Goal: Task Accomplishment & Management: Manage account settings

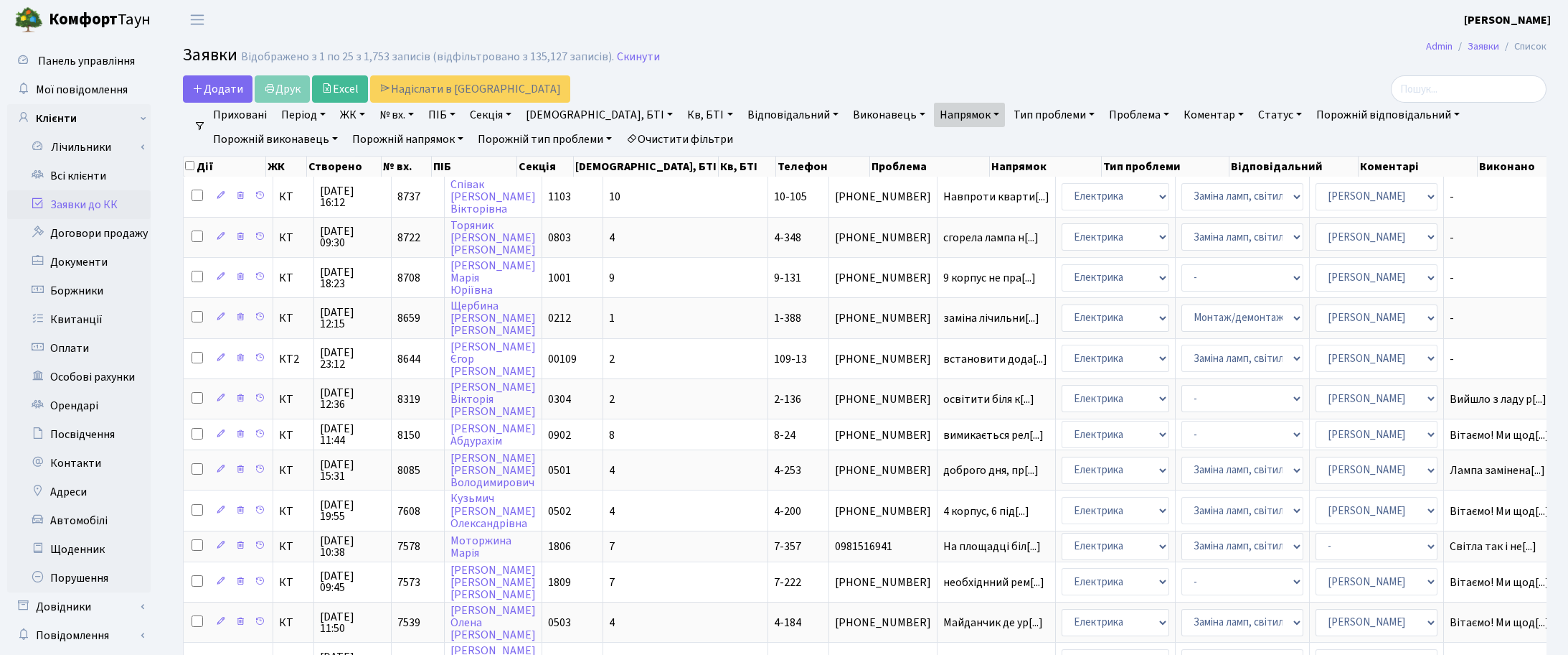
select select "25"
click at [874, 69] on h2 "Заявки Відображено з 1 по 25 з 1,753 записів (відфільтровано з 135,127 записів)…" at bounding box center [864, 57] width 1363 height 25
click at [960, 44] on main "Admin Заявки Список Заявки Відображено з 1 по 25 з 1,753 записів (відфільтрован…" at bounding box center [865, 635] width 1406 height 1191
click at [773, 68] on h2 "Заявки Відображено з 1 по 25 з 1,753 записів (відфільтровано з 135,127 записів)…" at bounding box center [864, 57] width 1363 height 25
click at [343, 317] on span "03.10.2025 12:15" at bounding box center [353, 318] width 65 height 23
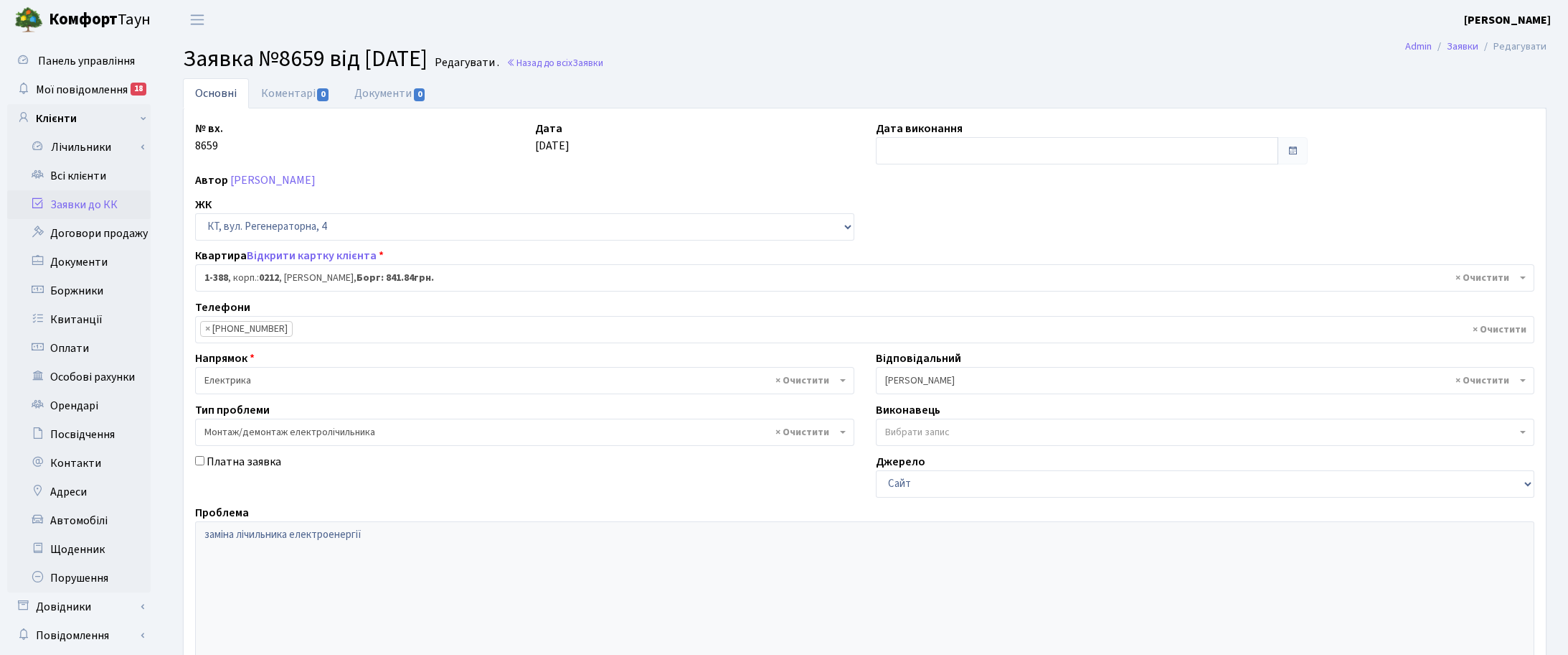
select select "440"
select select "11"
click at [711, 83] on ul "Основні Коментарі 0 Документи 0" at bounding box center [864, 93] width 1363 height 30
click at [1490, 144] on div "№ вх. 8659 Дата 03.10.2025 Дата виконання Автор Щербина Андрій Олександрович ЖК…" at bounding box center [865, 443] width 1361 height 648
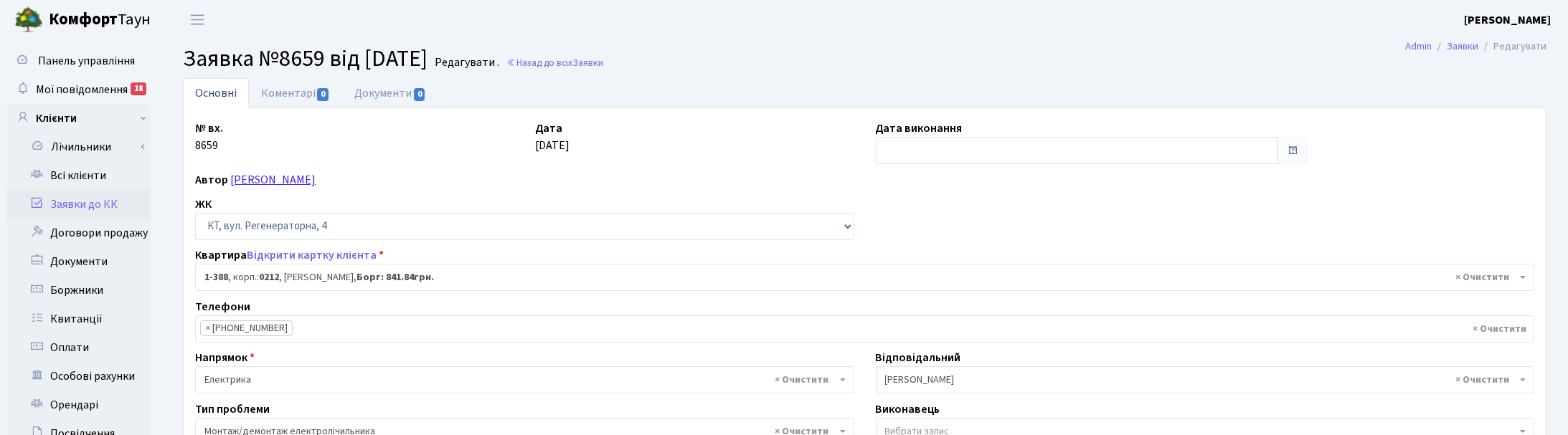
click at [276, 176] on link "Щербина Андрій Олександрович" at bounding box center [273, 180] width 85 height 16
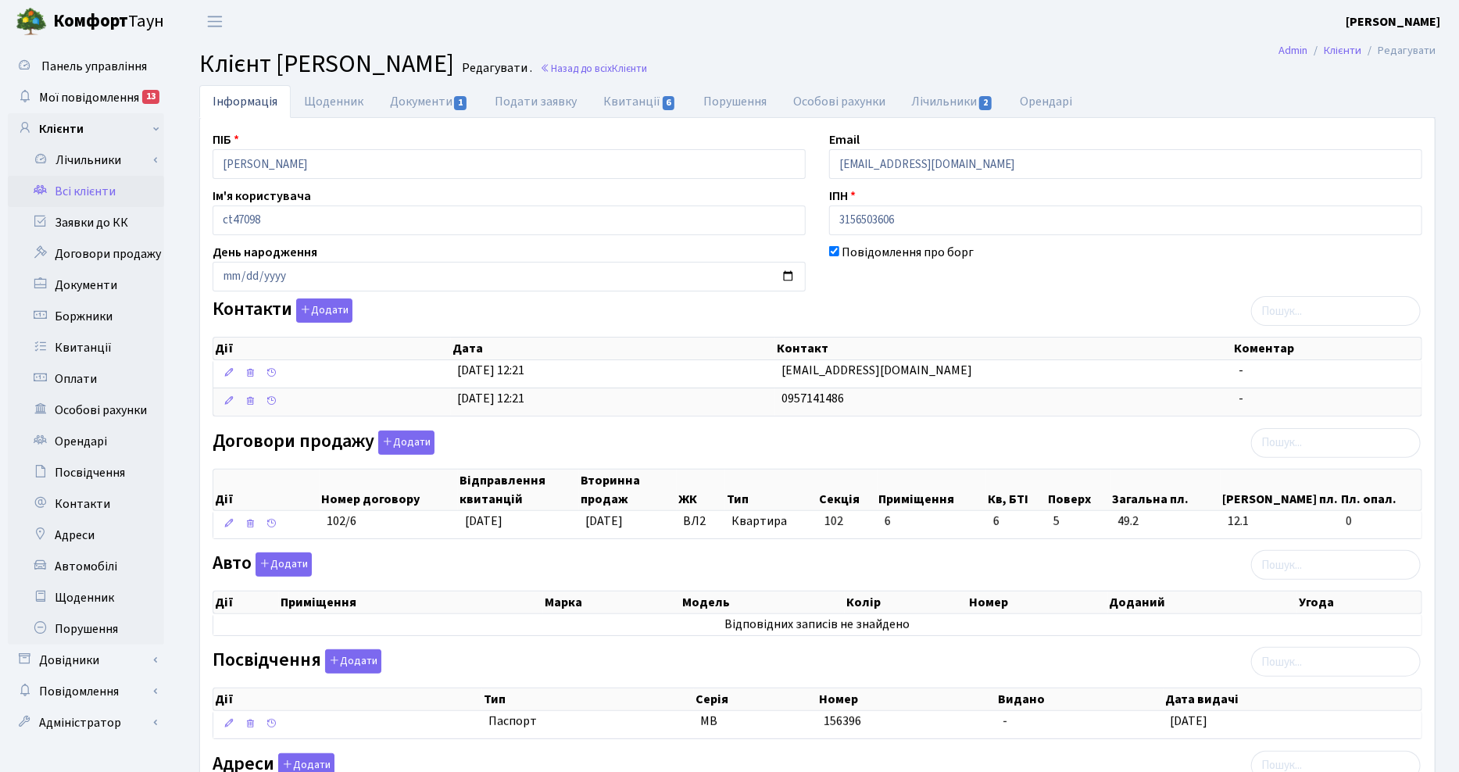
click at [967, 55] on h2 "Клієнт Фіалковська Олена Валентинівна Редагувати . Назад до всіх Клієнти" at bounding box center [817, 64] width 1236 height 30
click at [647, 70] on link "Назад до всіх Клієнти" at bounding box center [593, 68] width 107 height 15
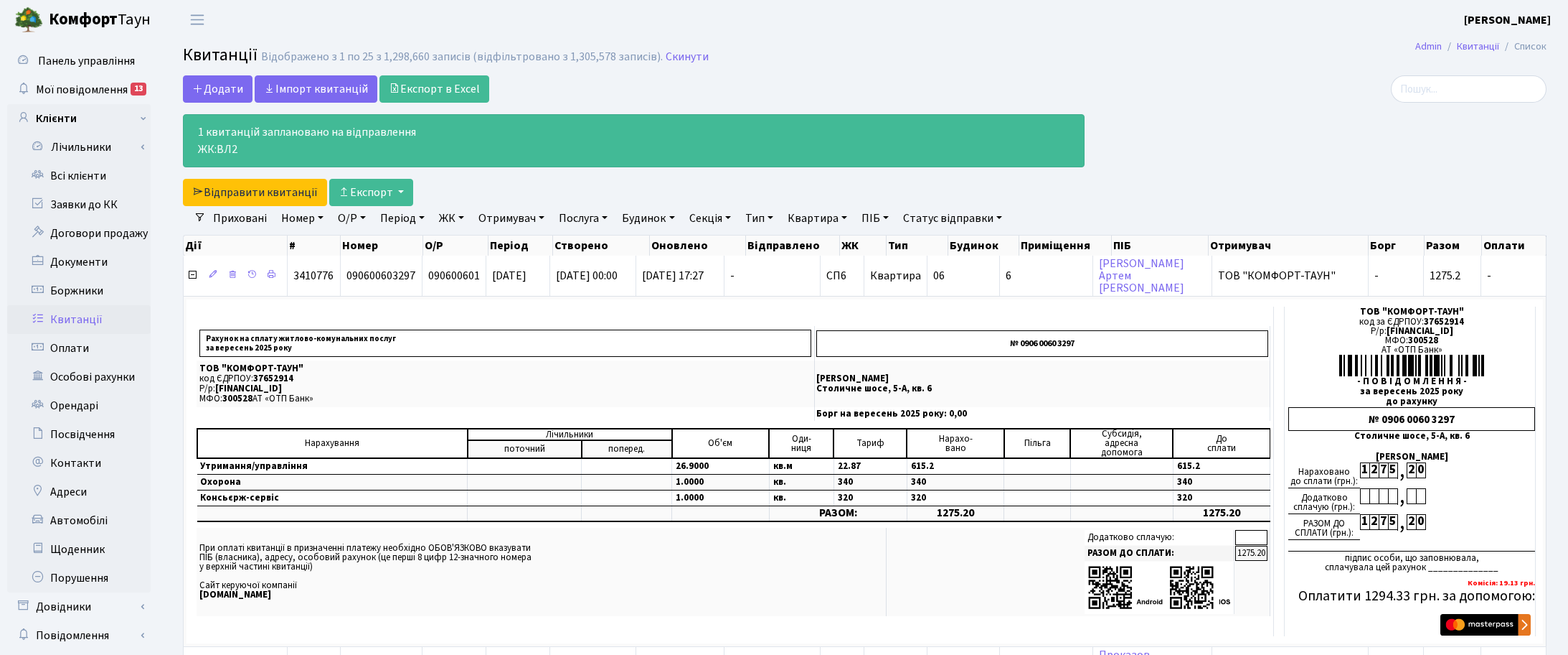
select select "25"
click at [77, 176] on link "Всі клієнти" at bounding box center [79, 175] width 143 height 28
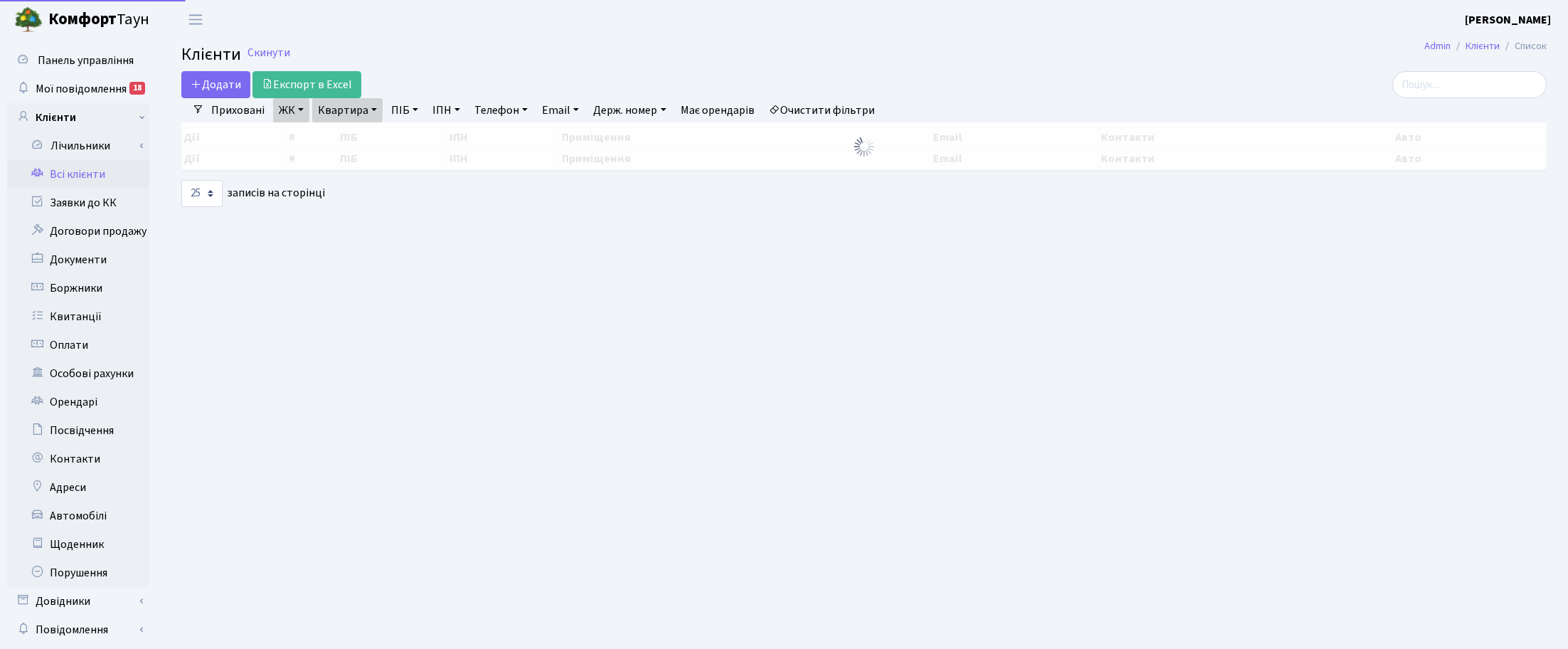
select select "25"
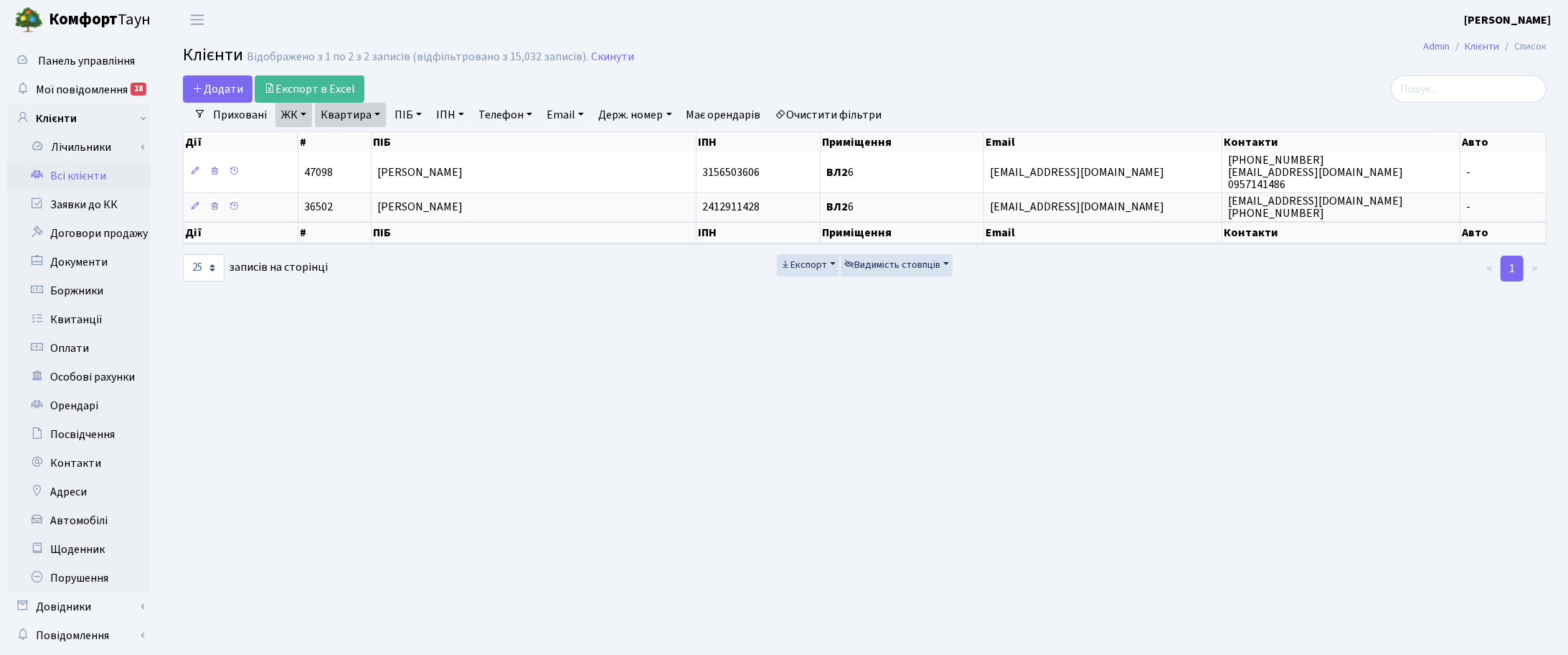
drag, startPoint x: 600, startPoint y: 61, endPoint x: 613, endPoint y: 75, distance: 19.1
click at [600, 61] on link "Скинути" at bounding box center [612, 57] width 43 height 14
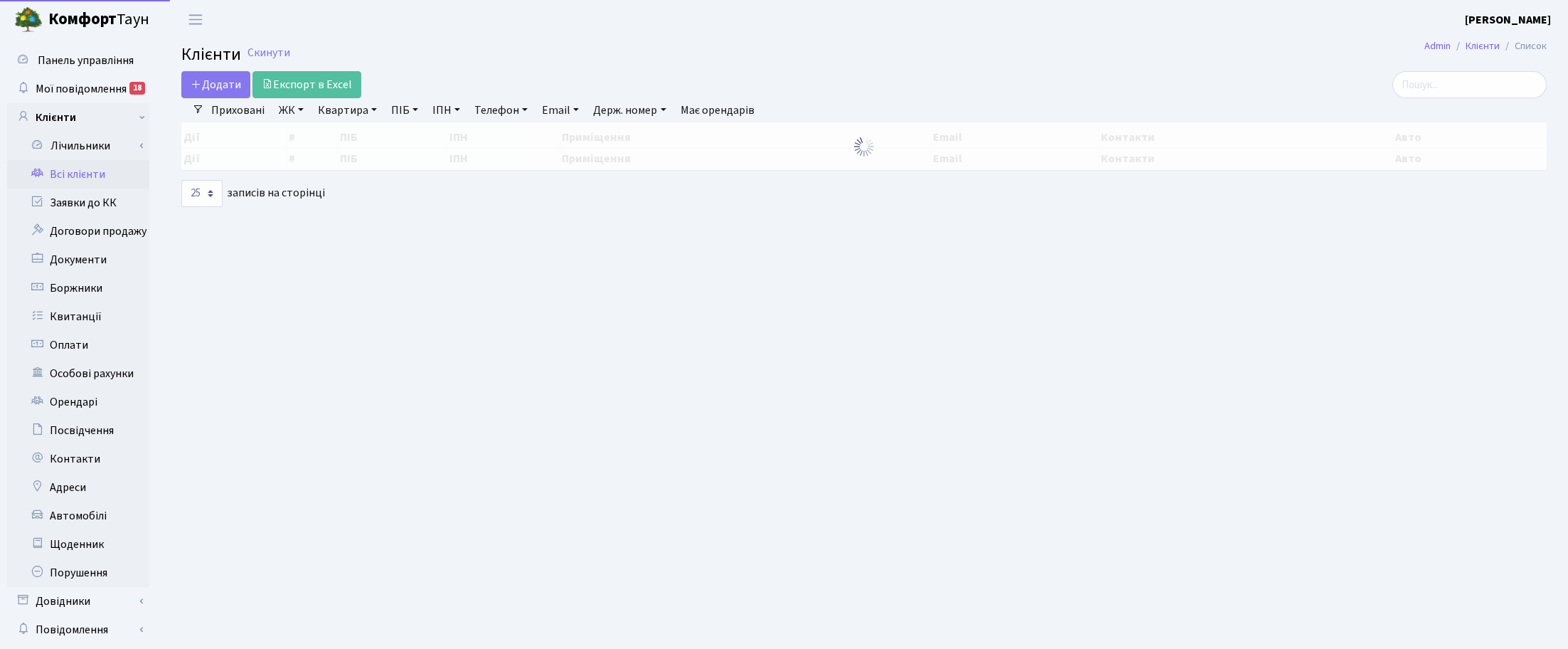
select select "25"
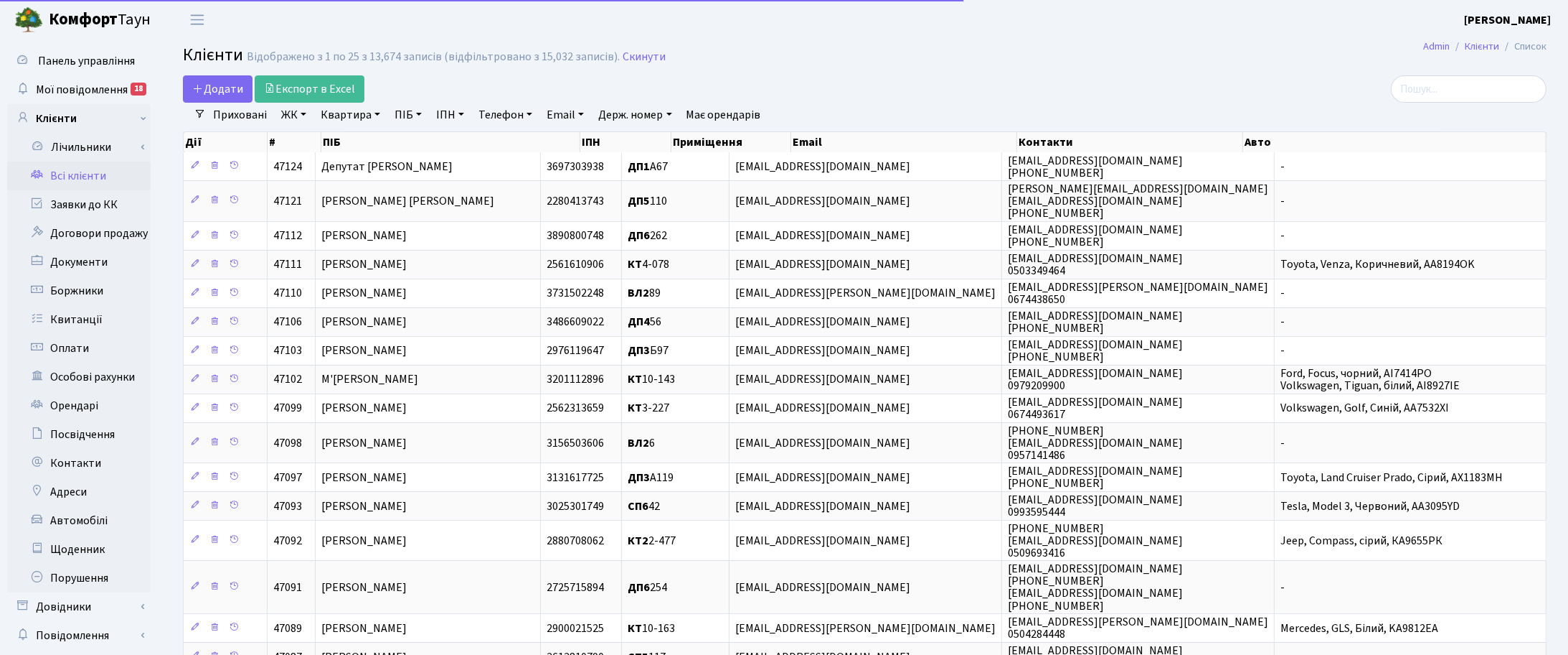
click at [508, 112] on link "Телефон" at bounding box center [505, 115] width 65 height 25
click at [514, 144] on input "text" at bounding box center [515, 143] width 84 height 28
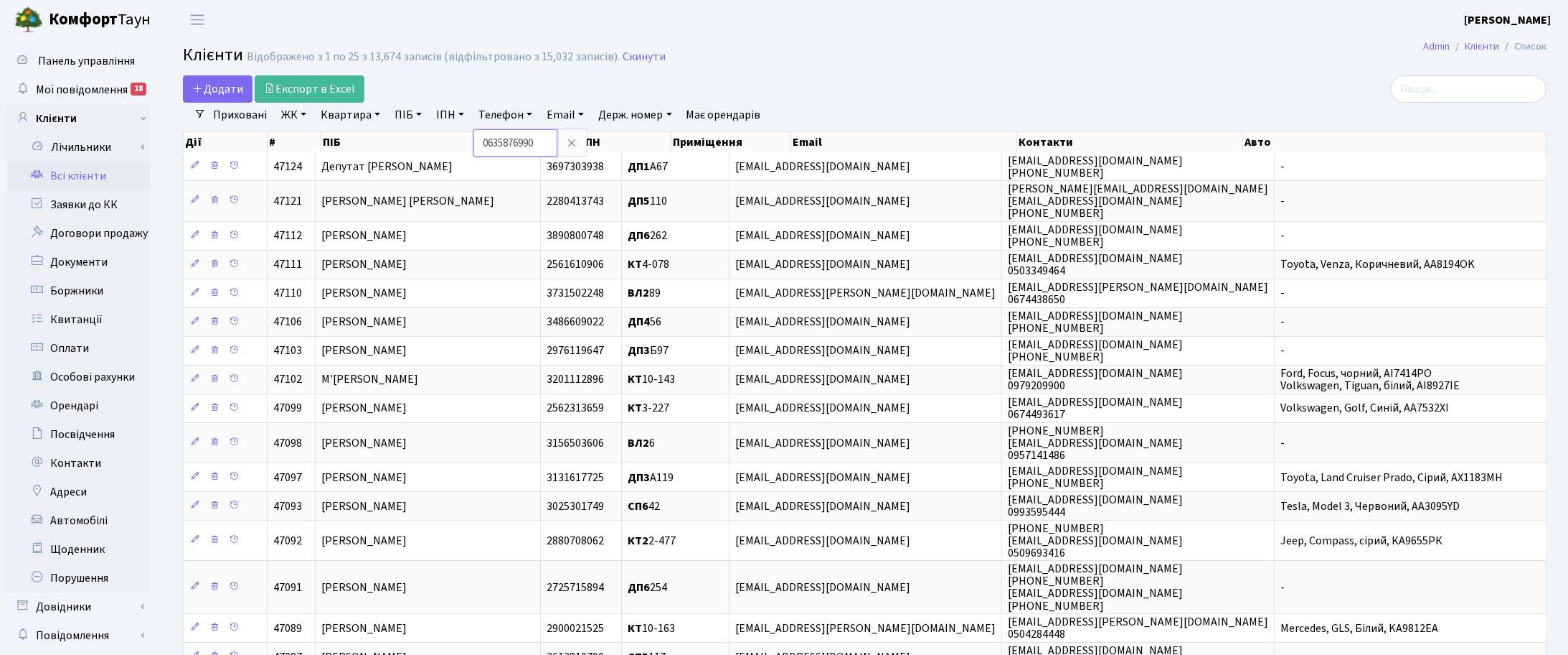
type input "0635876990"
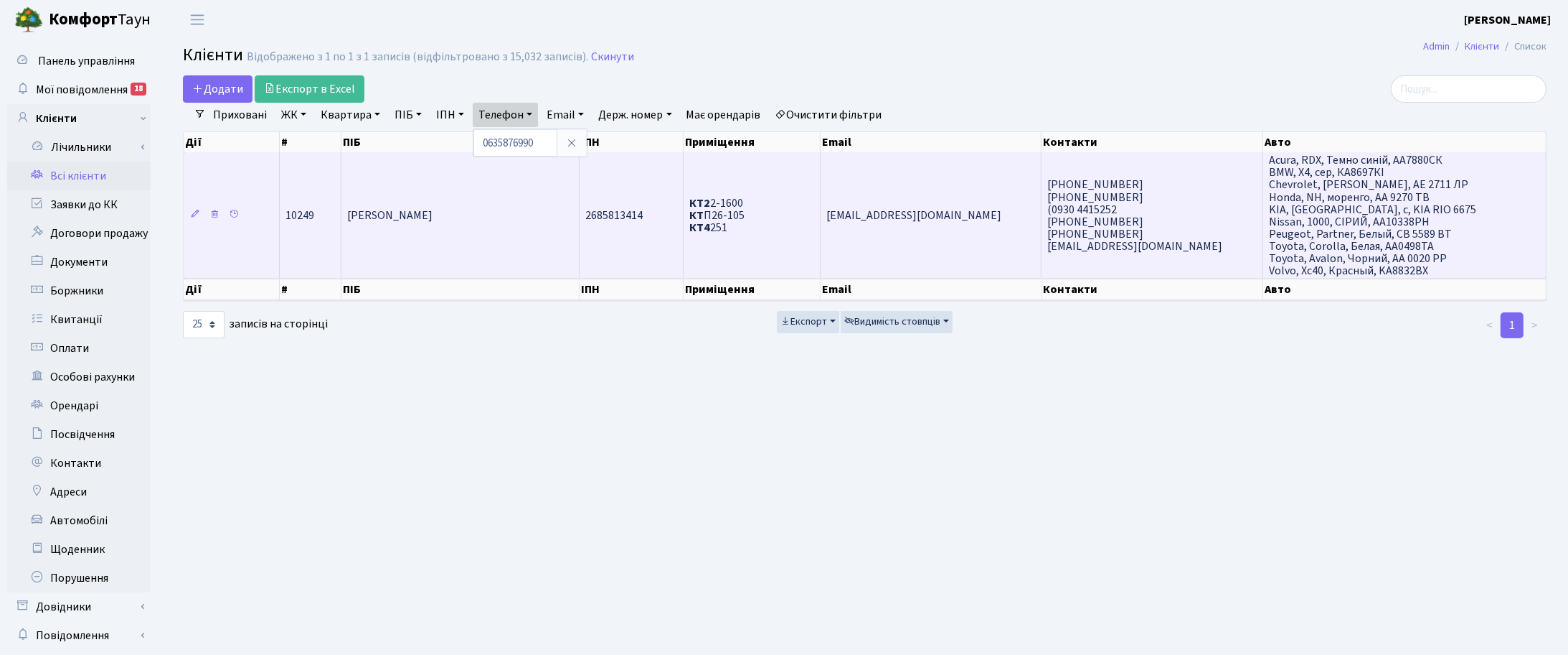
click at [461, 227] on td "Логунов Орест Миколайович" at bounding box center [460, 215] width 238 height 126
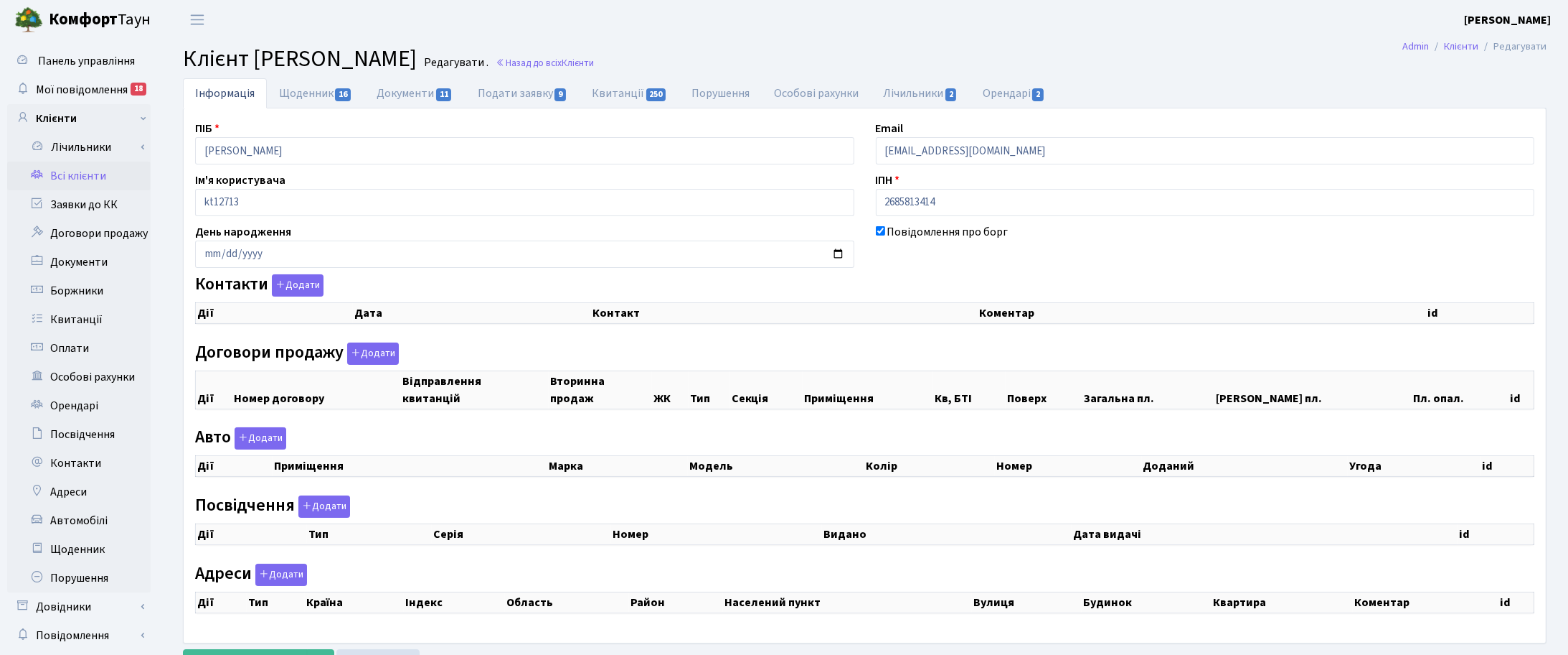
checkbox input "true"
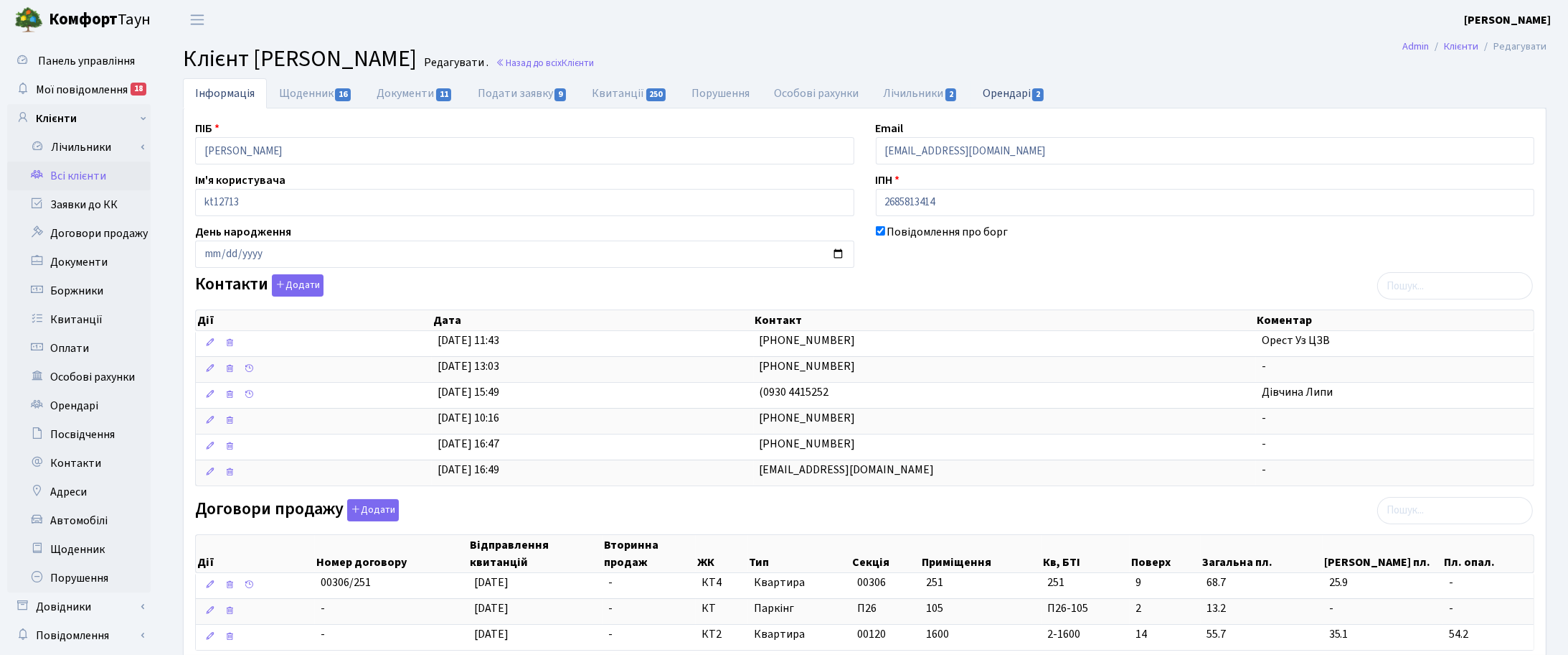
click at [999, 96] on link "Орендарі 2" at bounding box center [1014, 93] width 87 height 29
select select "25"
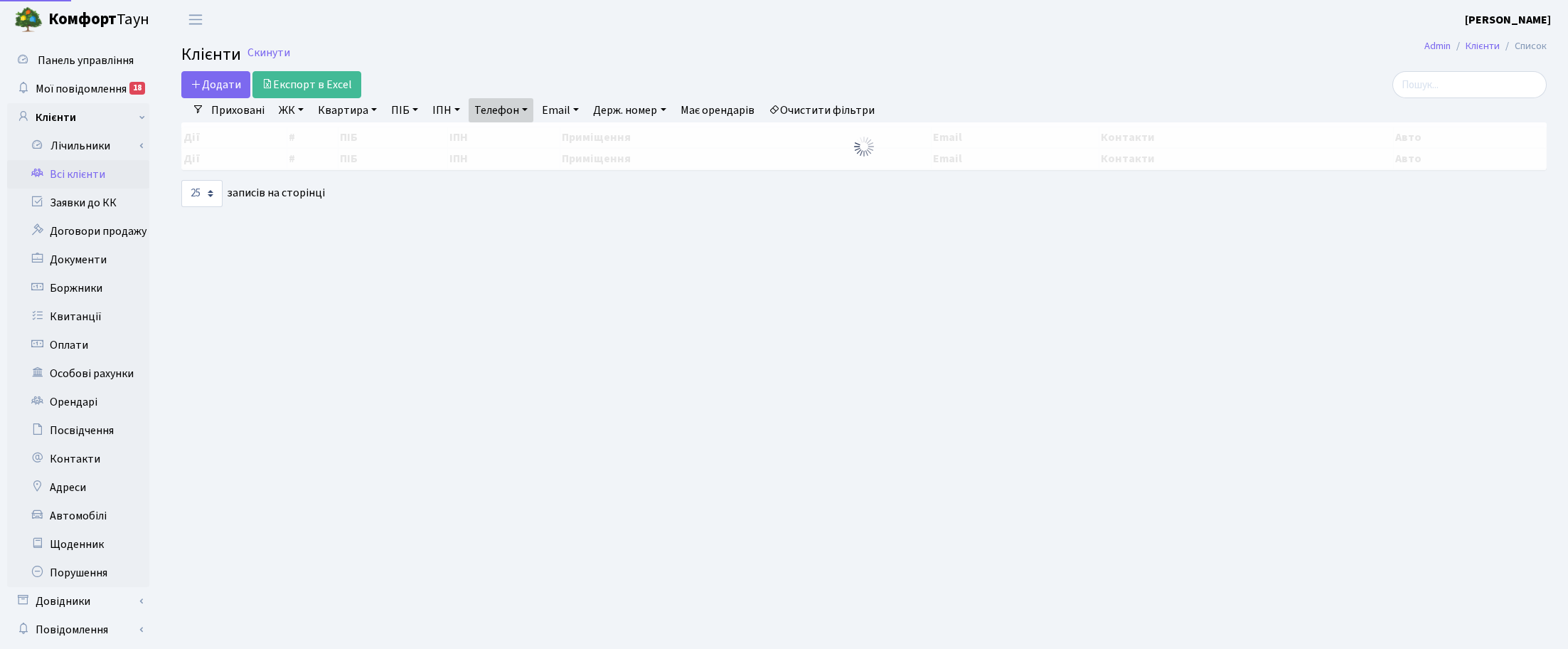
select select "25"
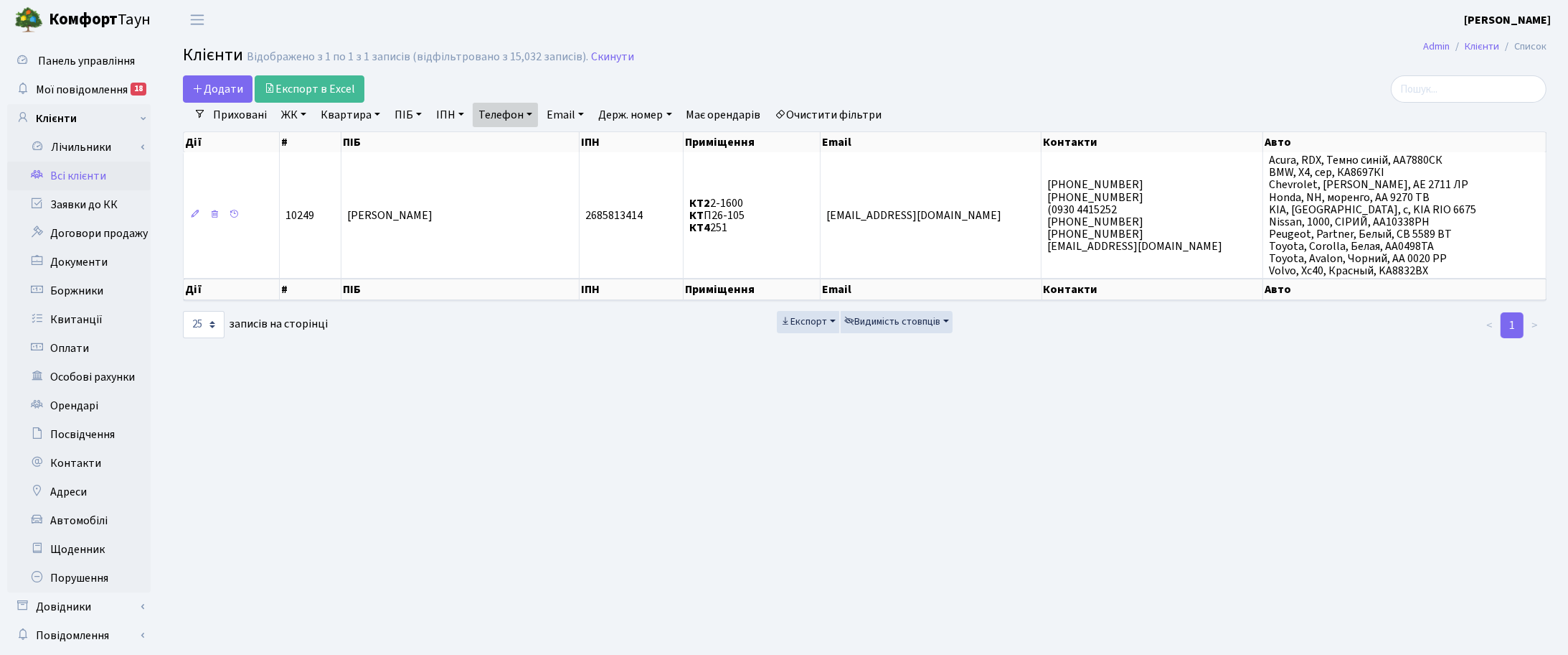
click at [991, 474] on main "Admin Клієнти Список Клієнти Відображено з 1 по 1 з 1 записів (відфільтровано з…" at bounding box center [865, 362] width 1406 height 646
click at [788, 54] on h2 "Клієнти Відображено з 1 по 1 з 1 записів (відфільтровано з 15,032 записів). Ски…" at bounding box center [864, 57] width 1363 height 25
click at [747, 511] on main "Admin Клієнти Список Клієнти Відображено з 1 по 1 з 1 записів (відфільтровано з…" at bounding box center [865, 362] width 1406 height 646
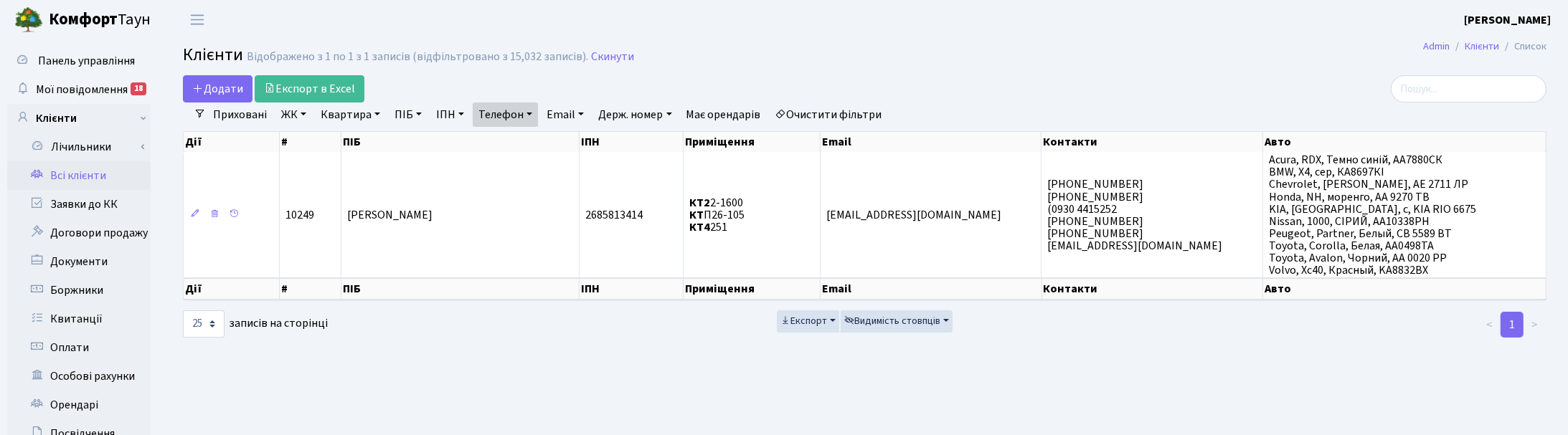
click at [700, 381] on main "Admin Клієнти Список Клієнти Відображено з 1 по 1 з 1 записів (відфільтровано з…" at bounding box center [865, 362] width 1406 height 645
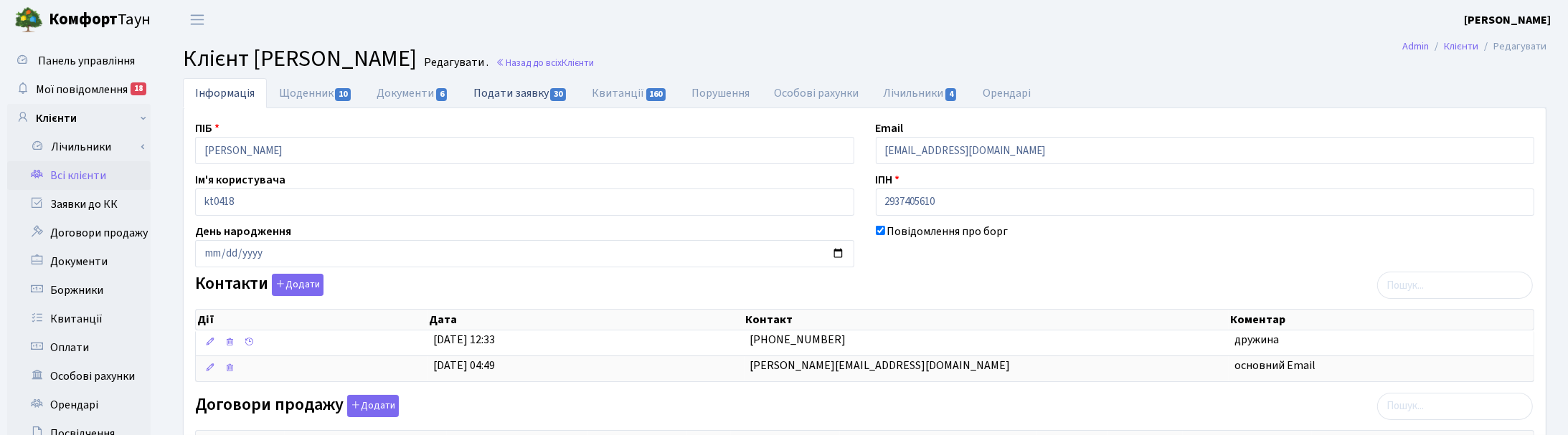
click at [514, 87] on link "Подати заявку 30" at bounding box center [520, 93] width 118 height 29
select select "25"
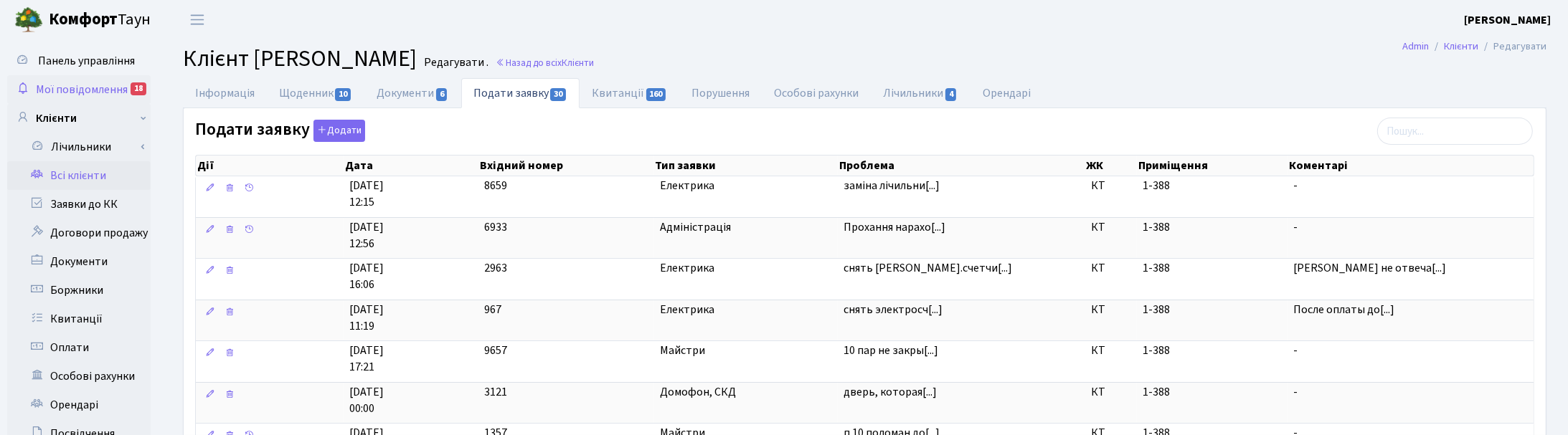
click at [65, 90] on span "Мої повідомлення" at bounding box center [82, 89] width 92 height 16
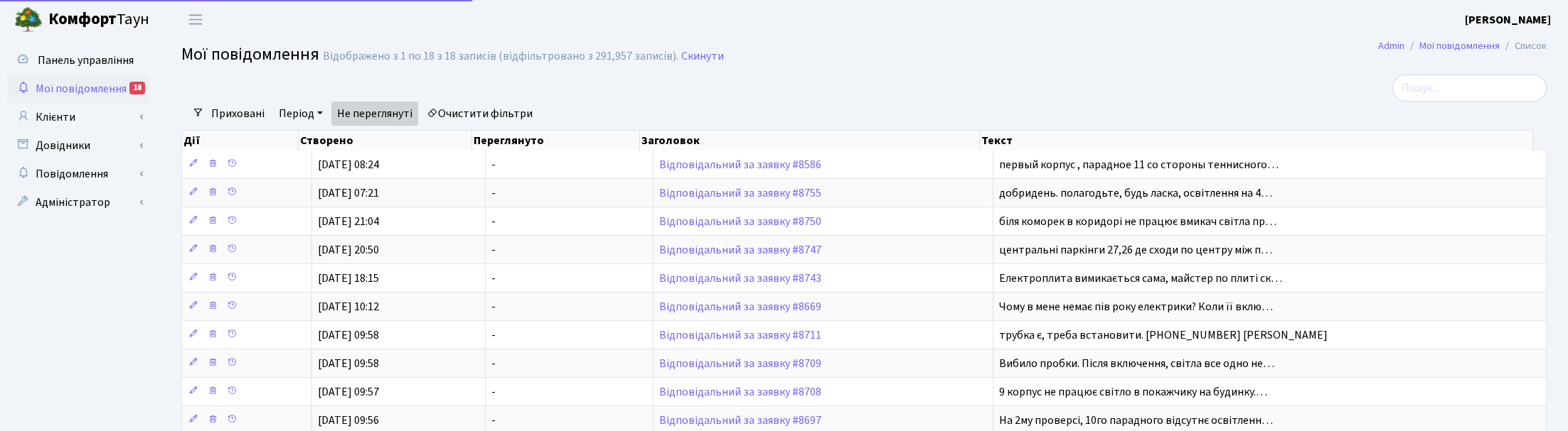
select select "25"
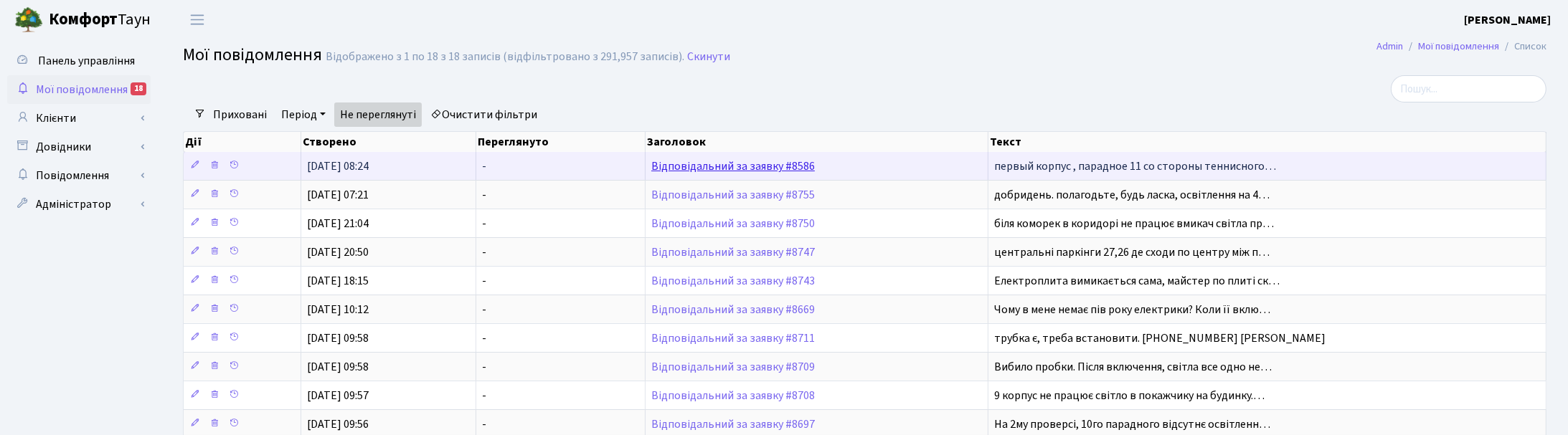
click at [687, 171] on link "Відповідальний за заявку #8586" at bounding box center [734, 166] width 163 height 16
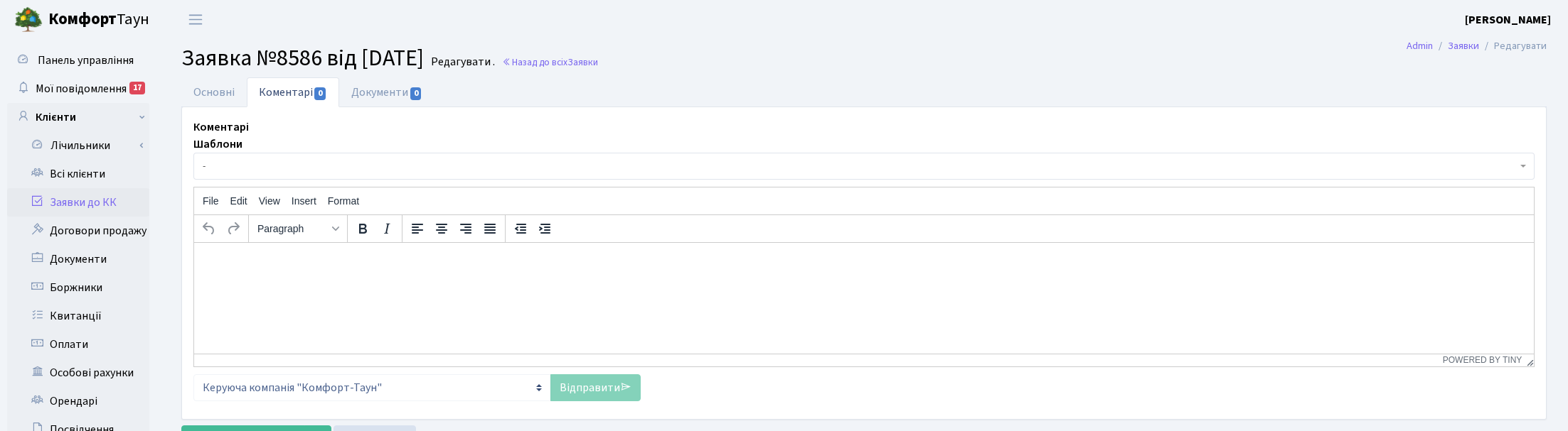
select select "465"
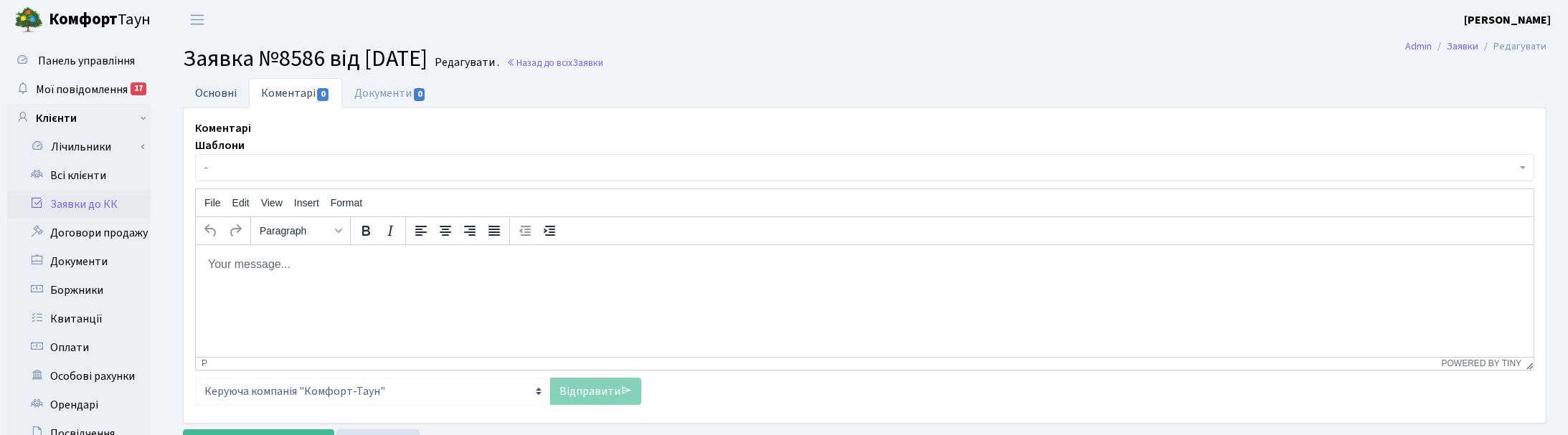
click at [212, 90] on link "Основні" at bounding box center [216, 93] width 66 height 29
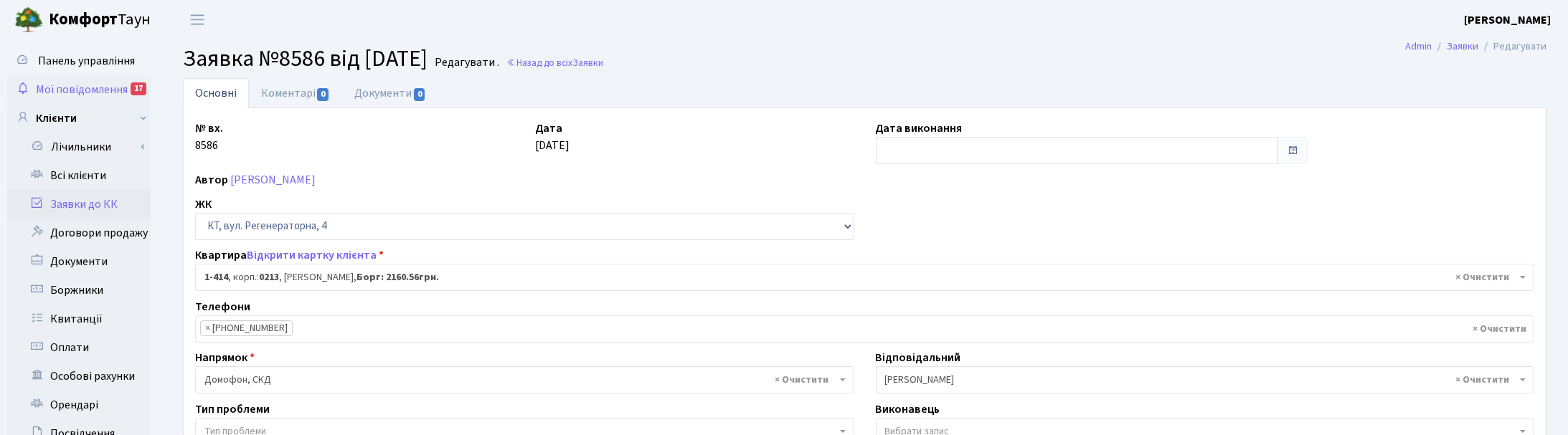
click at [59, 87] on span "Мої повідомлення" at bounding box center [82, 89] width 92 height 16
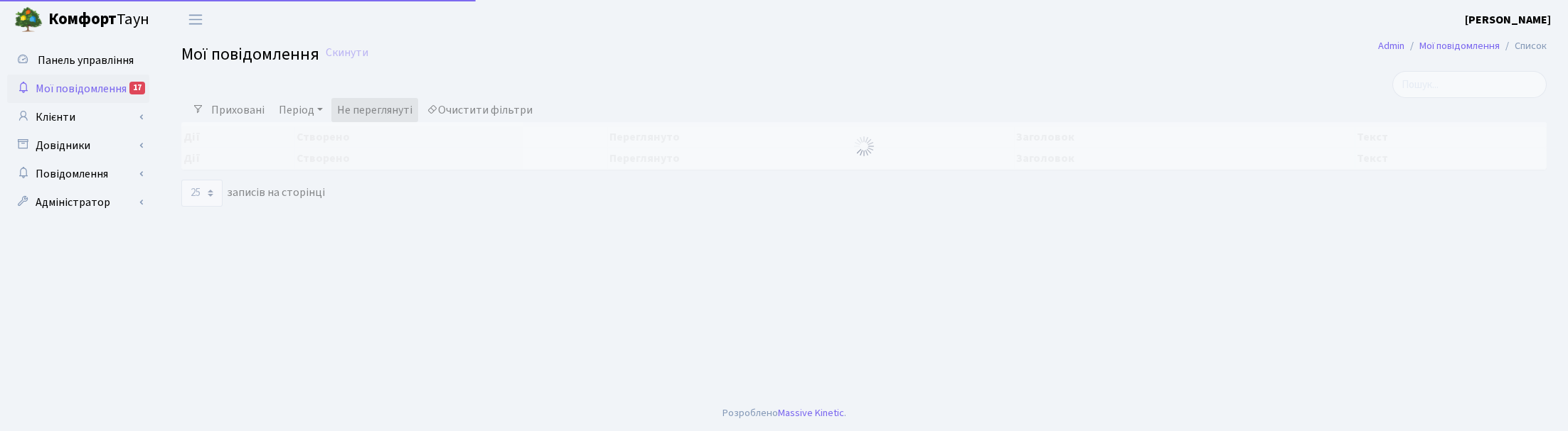
select select "25"
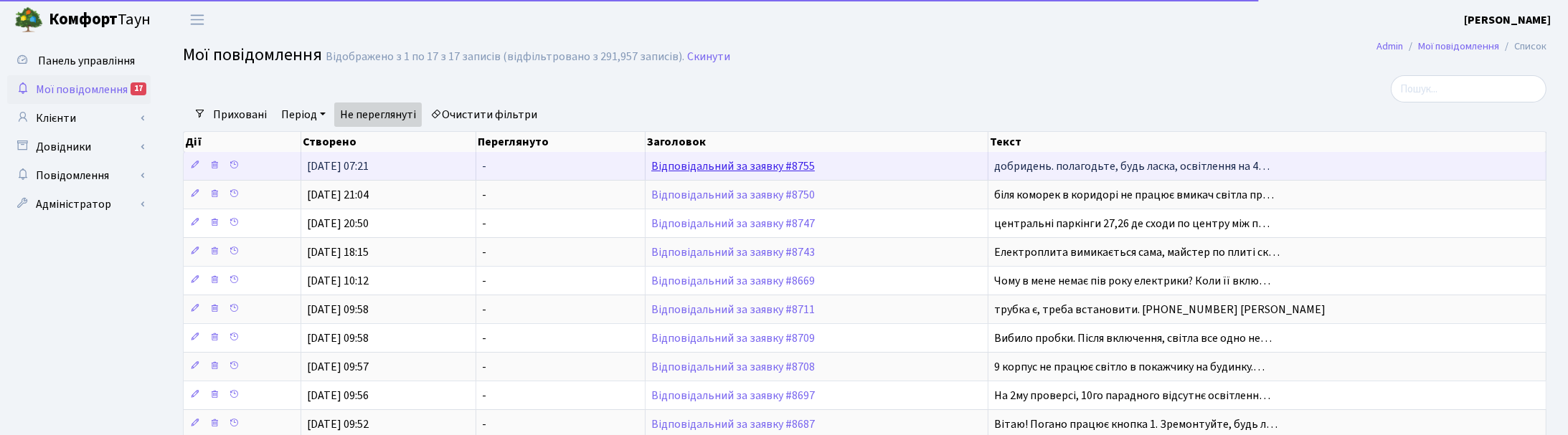
click at [686, 170] on link "Відповідальний за заявку #8755" at bounding box center [734, 166] width 163 height 16
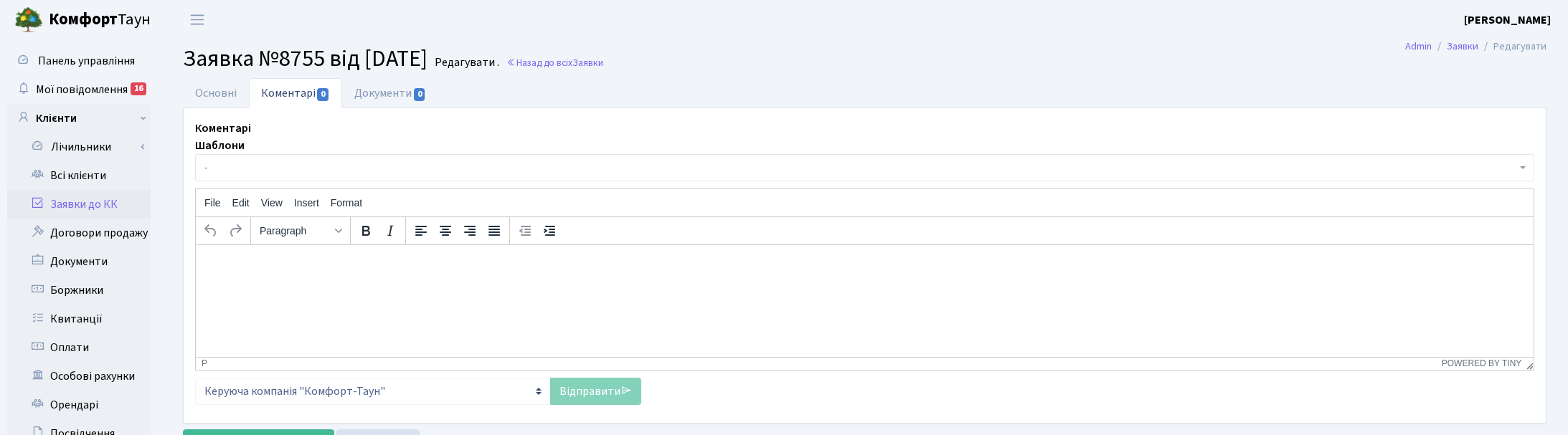
select select "1288"
select select "29"
drag, startPoint x: 206, startPoint y: 95, endPoint x: 331, endPoint y: 130, distance: 129.8
click at [207, 95] on link "Основні" at bounding box center [216, 93] width 66 height 30
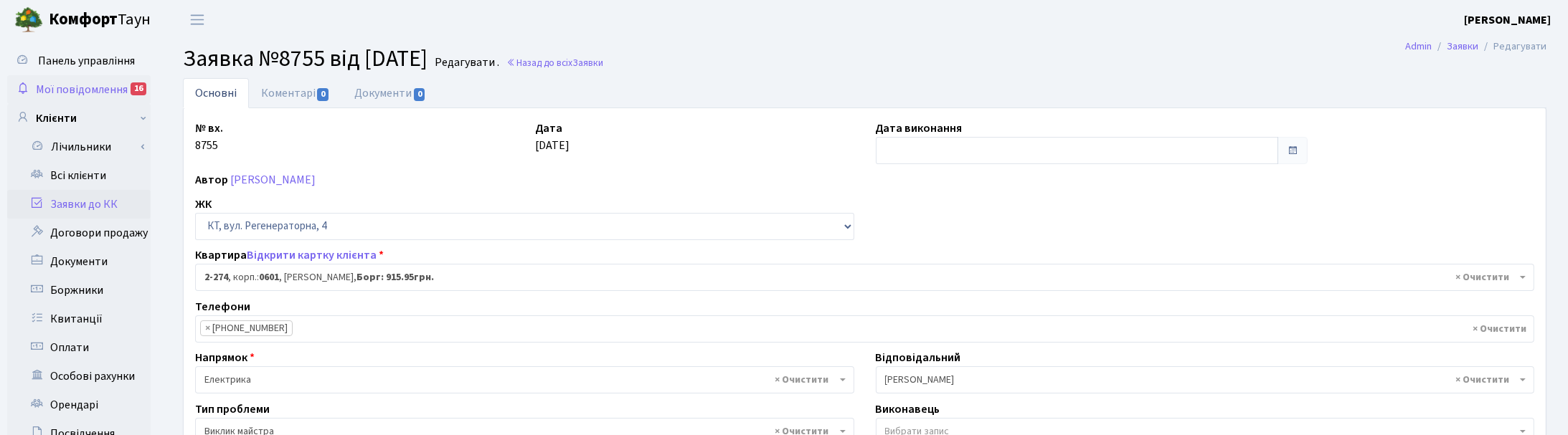
click at [63, 83] on span "Мої повідомлення" at bounding box center [82, 89] width 92 height 16
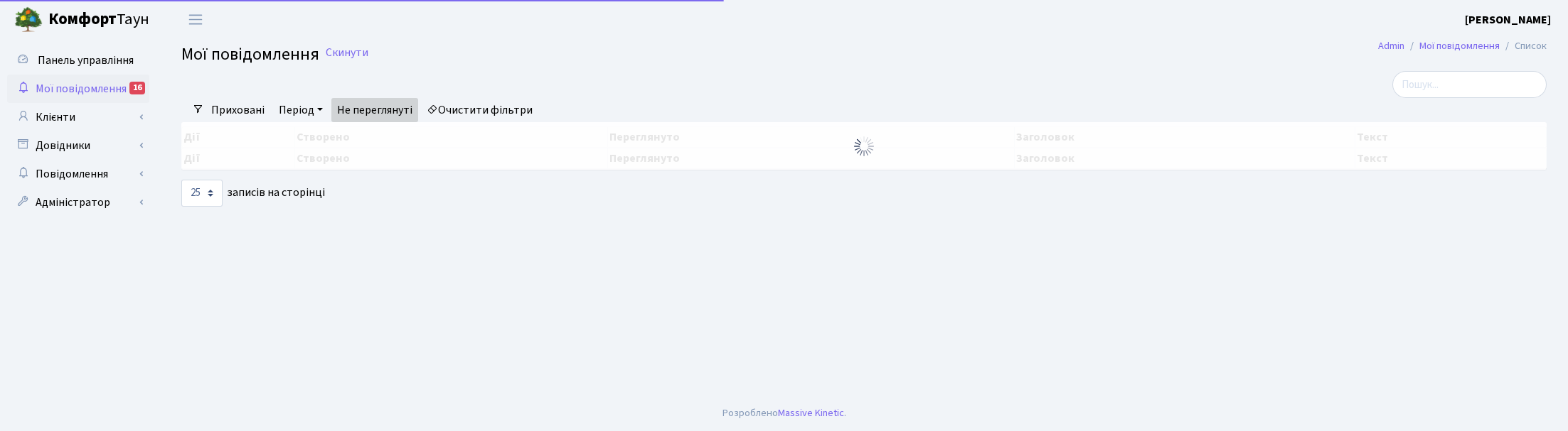
select select "25"
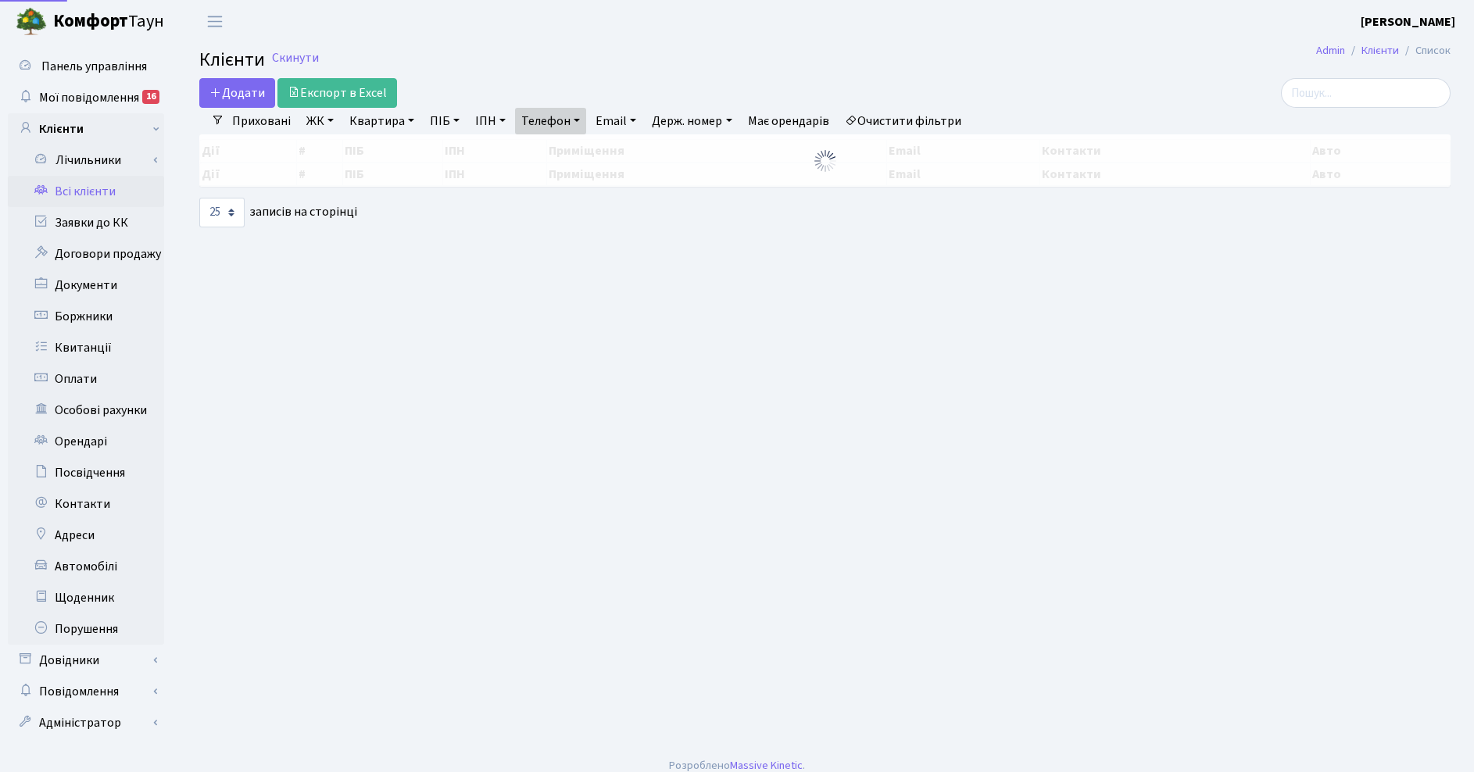
select select "25"
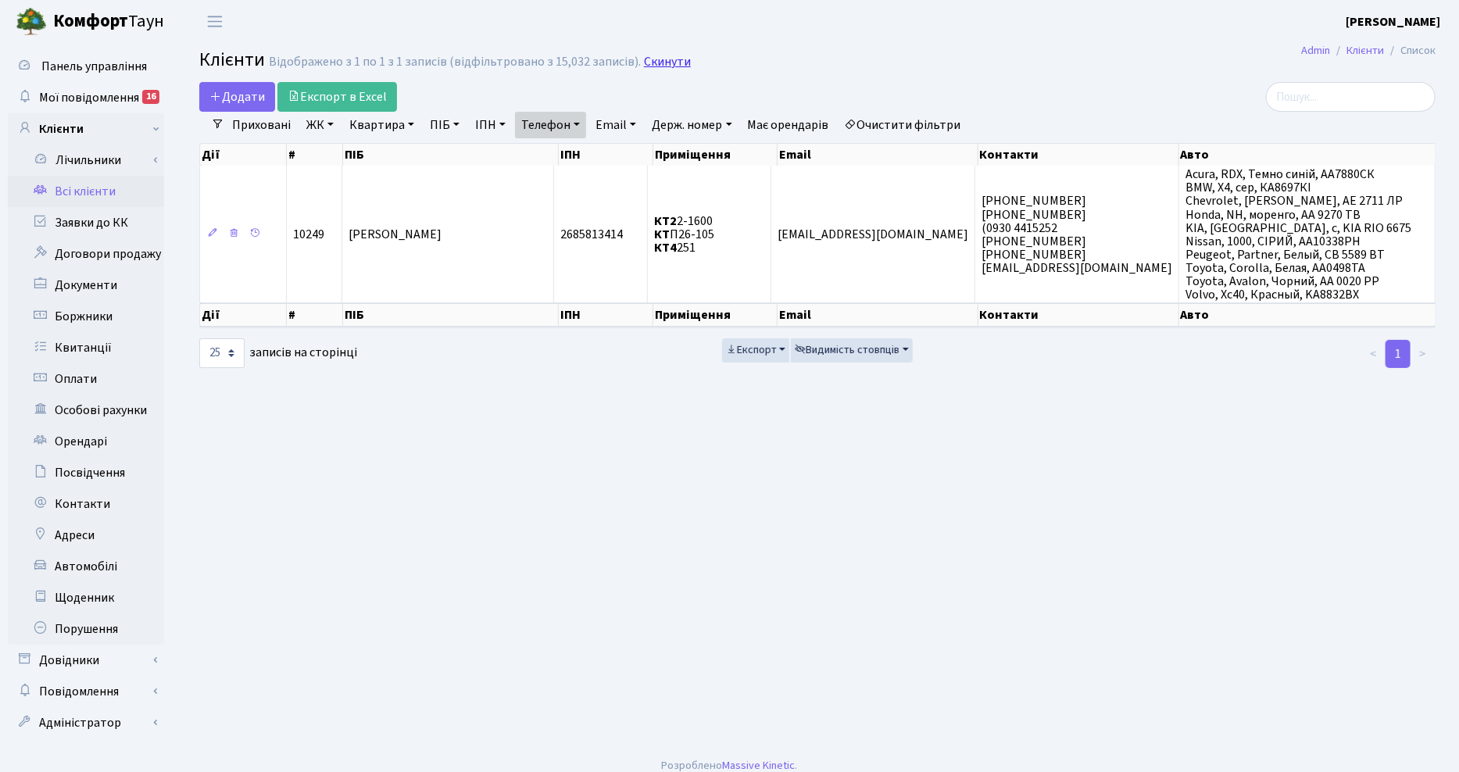
click at [660, 66] on link "Скинути" at bounding box center [667, 62] width 47 height 15
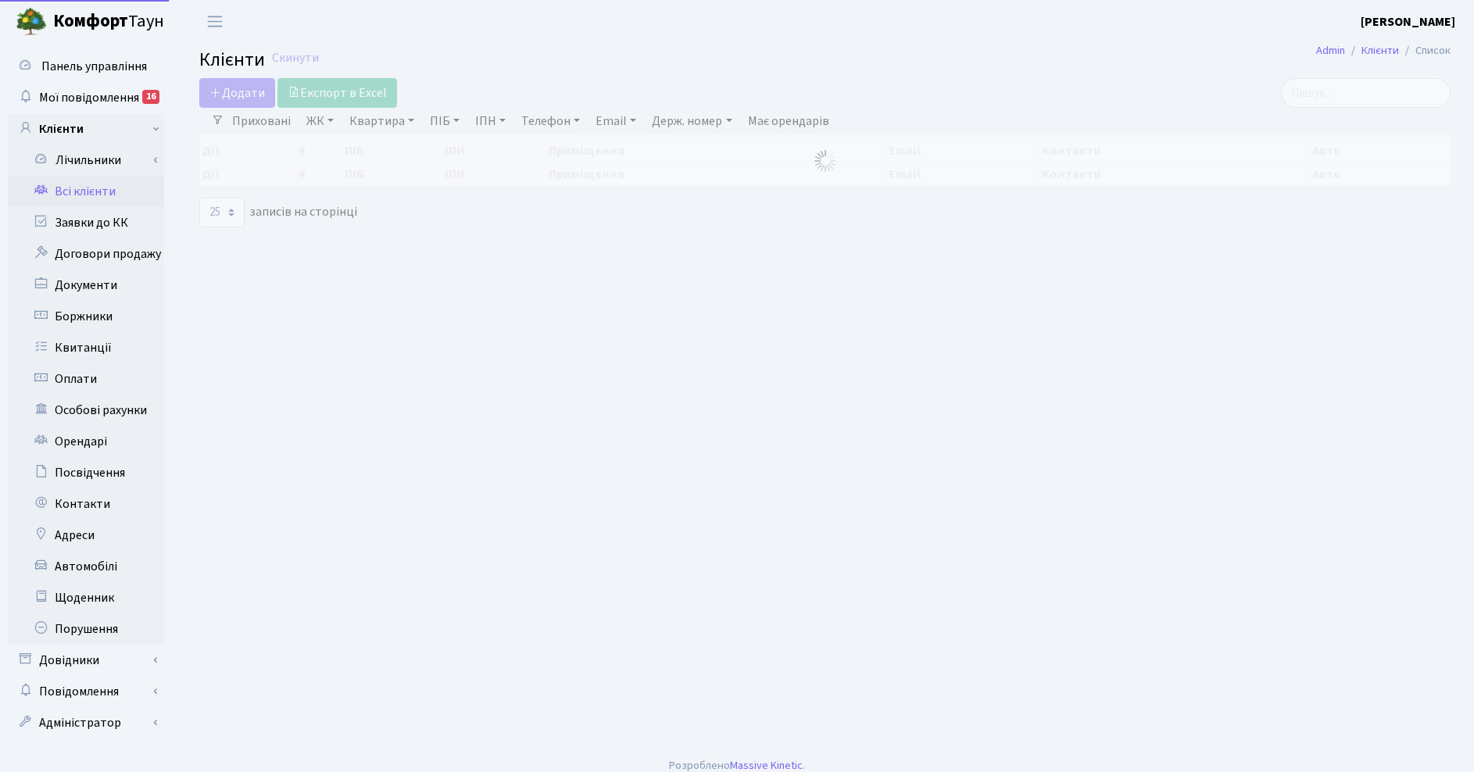
select select "25"
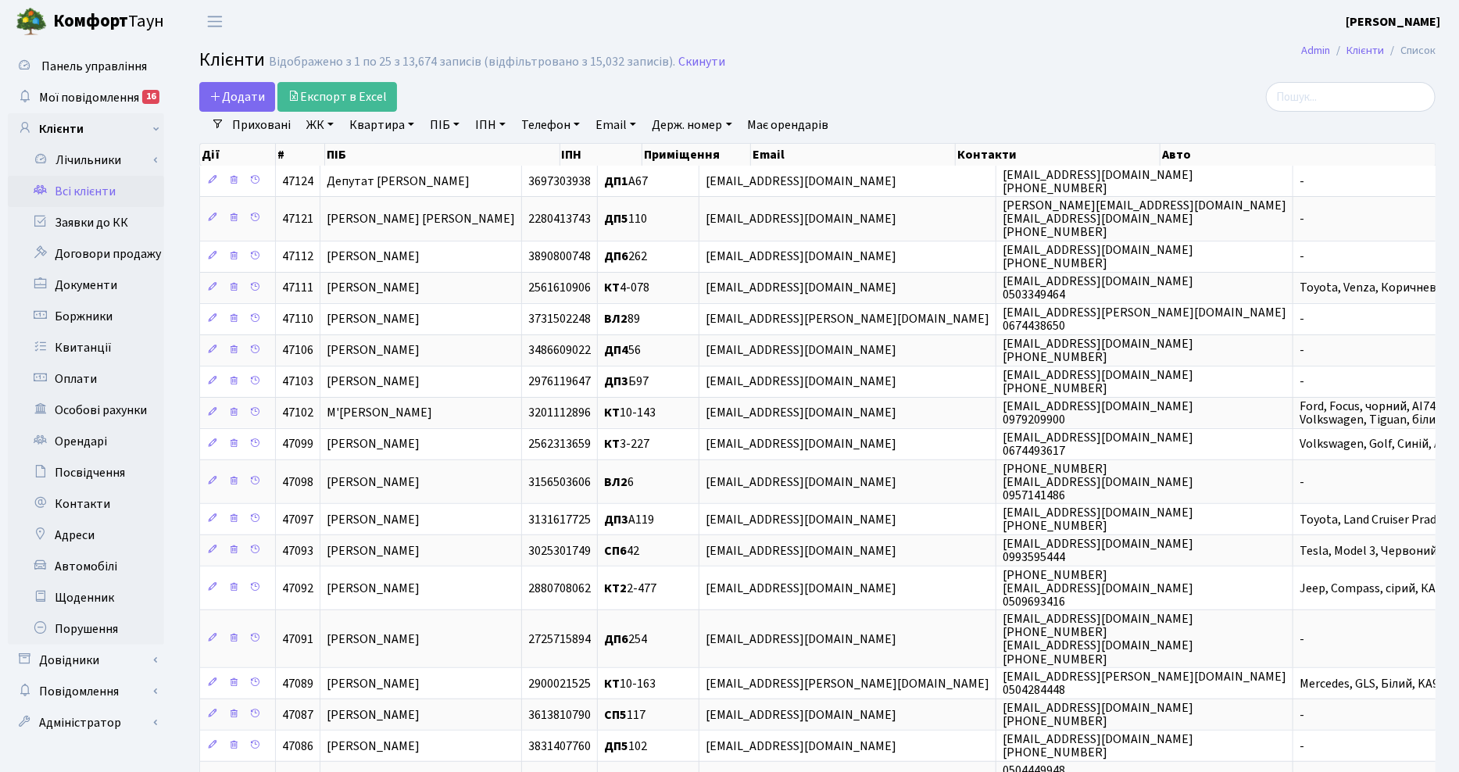
click at [1451, 192] on div "Додати Експорт в Excel Фільтри Приховані ЖК ТХ, вул. [PERSON_NAME], 1/2 КТ, вул…" at bounding box center [817, 599] width 1283 height 1034
click at [78, 181] on link "Всі клієнти" at bounding box center [86, 191] width 156 height 31
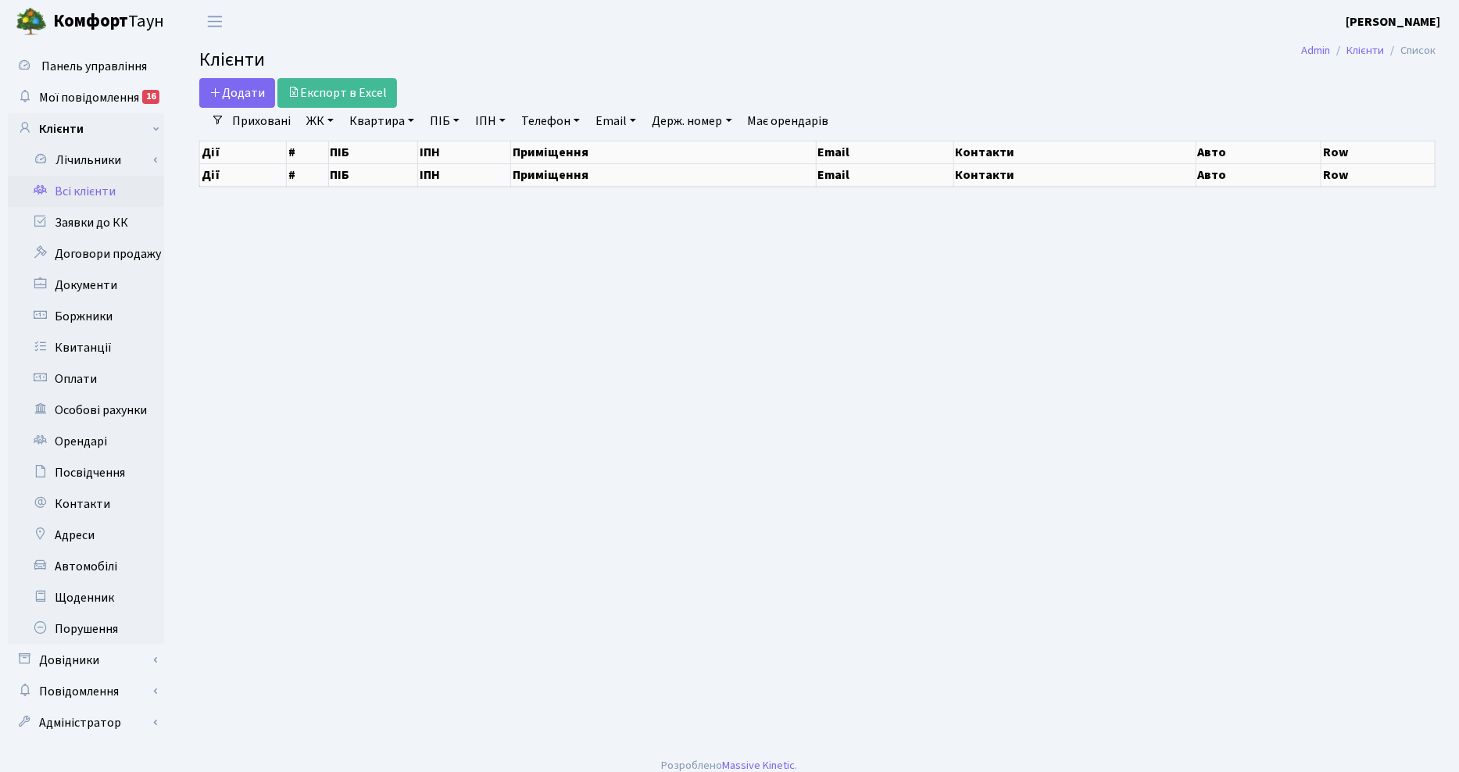
select select "25"
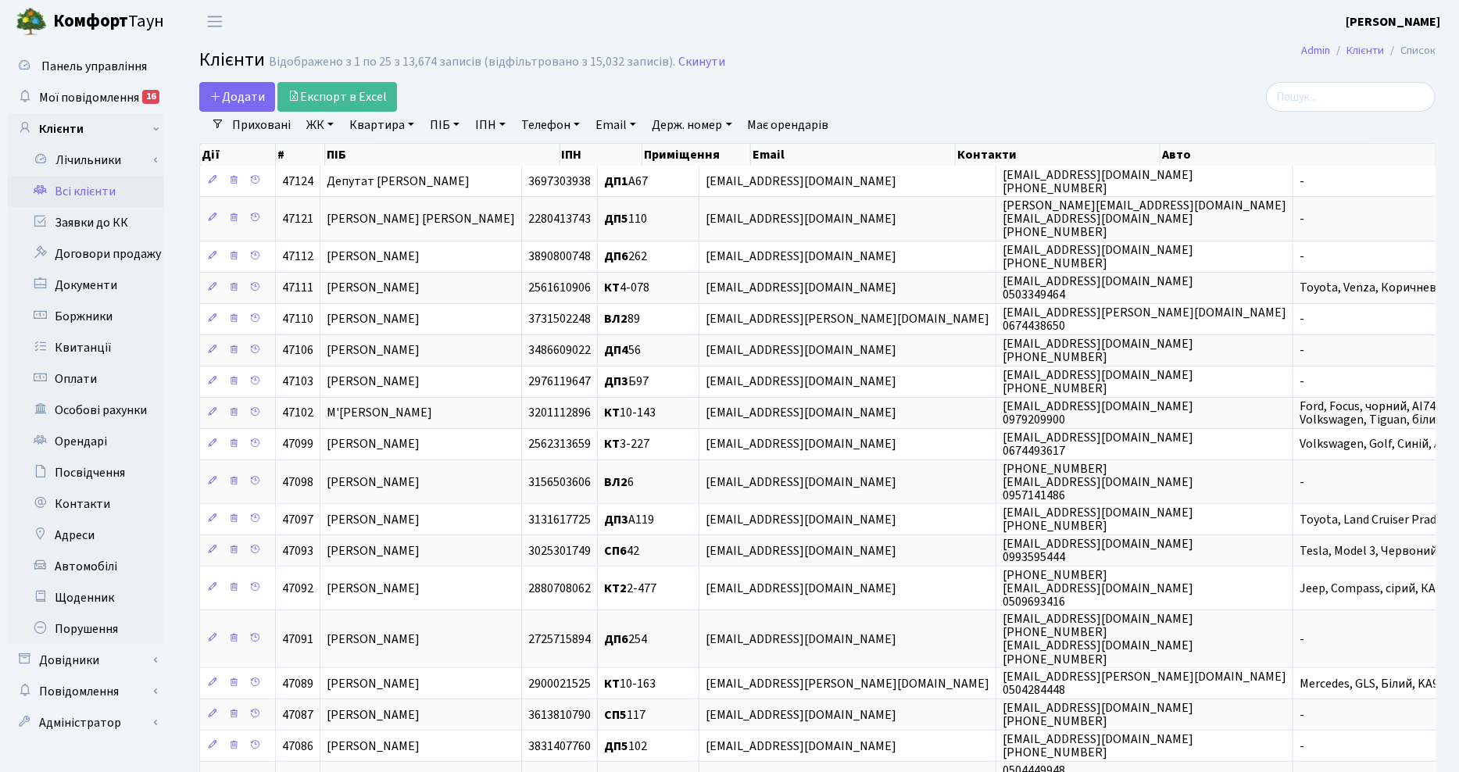
click at [388, 123] on link "Квартира" at bounding box center [381, 125] width 77 height 27
click at [380, 156] on input "text" at bounding box center [389, 156] width 91 height 30
type input "180"
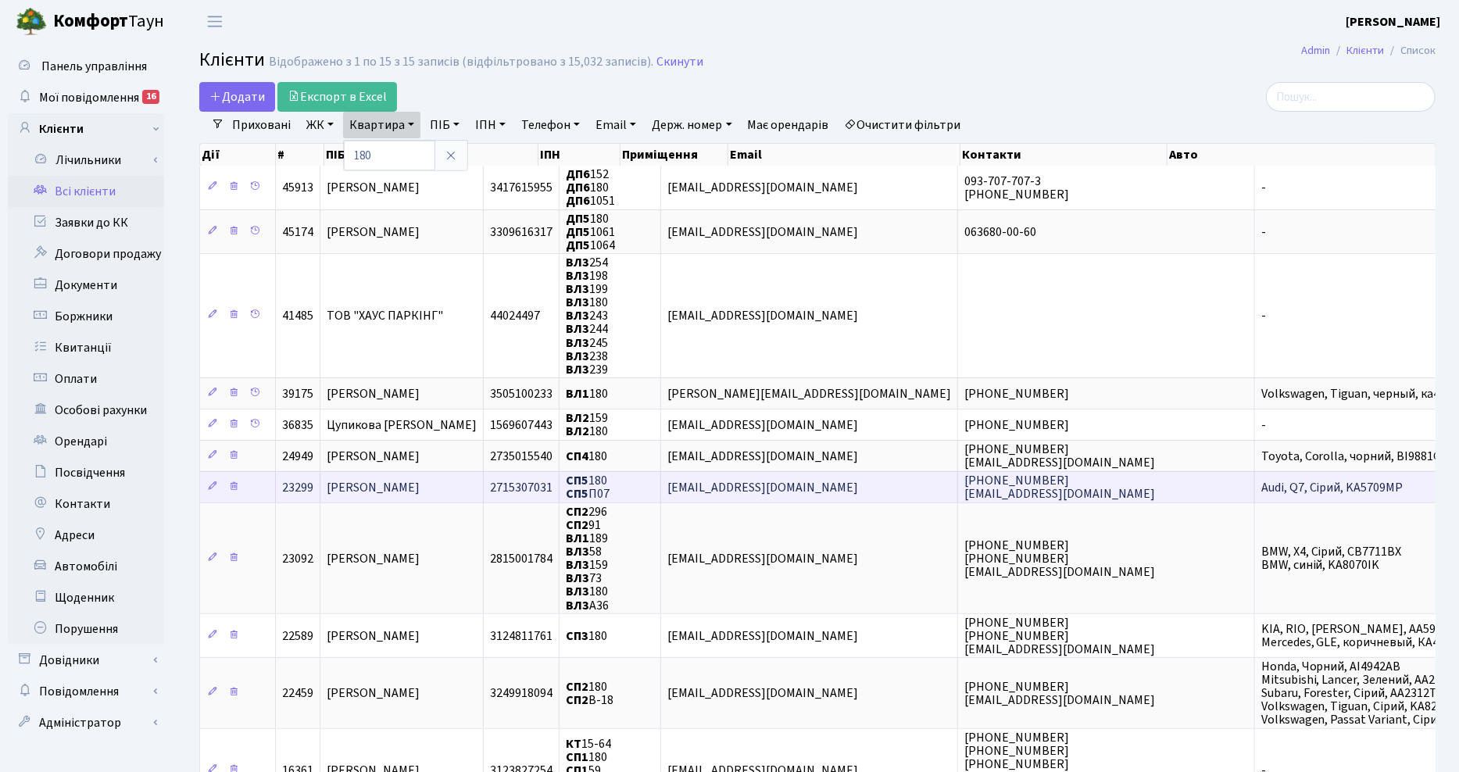
click at [404, 479] on span "Рисований Дмитро Анатолійович" at bounding box center [373, 487] width 93 height 17
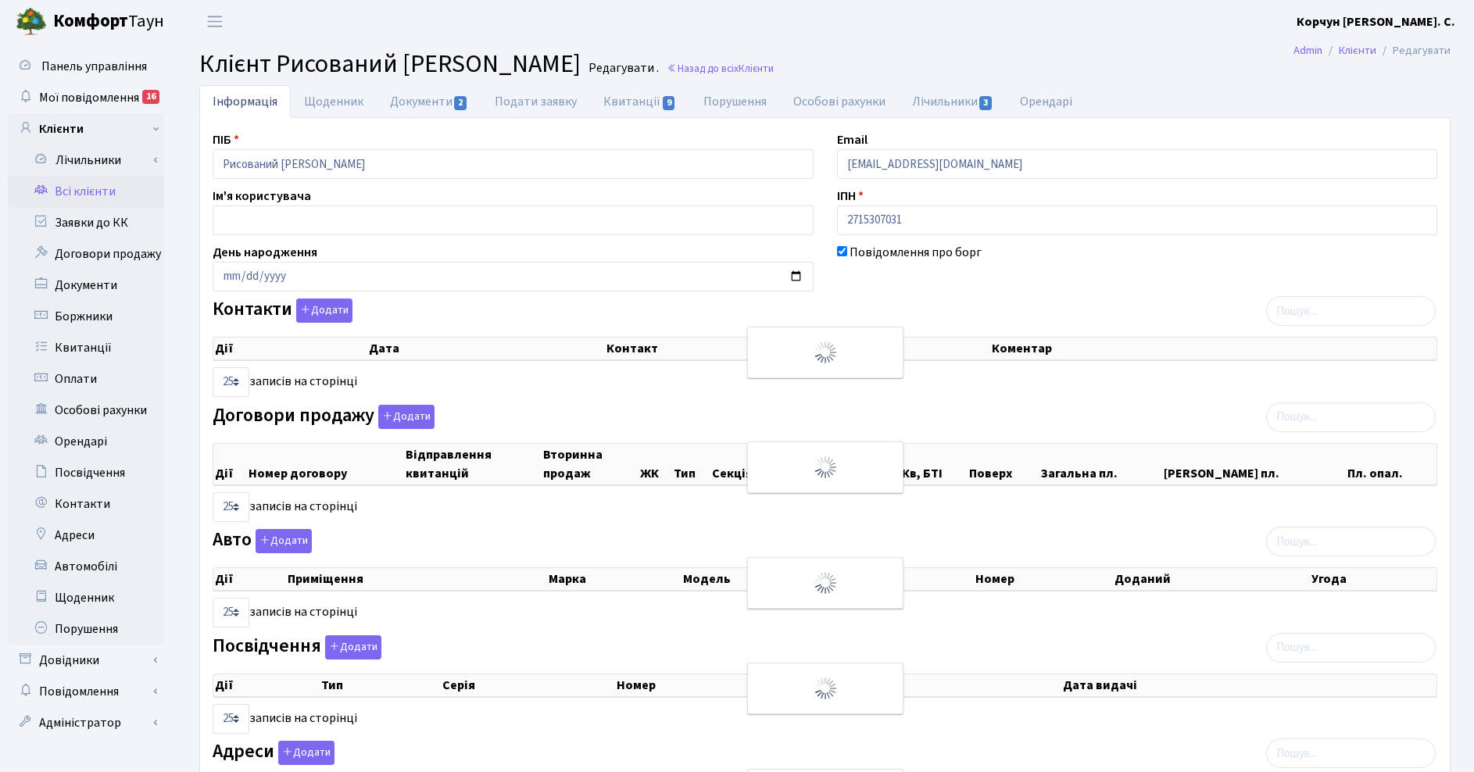
select select "25"
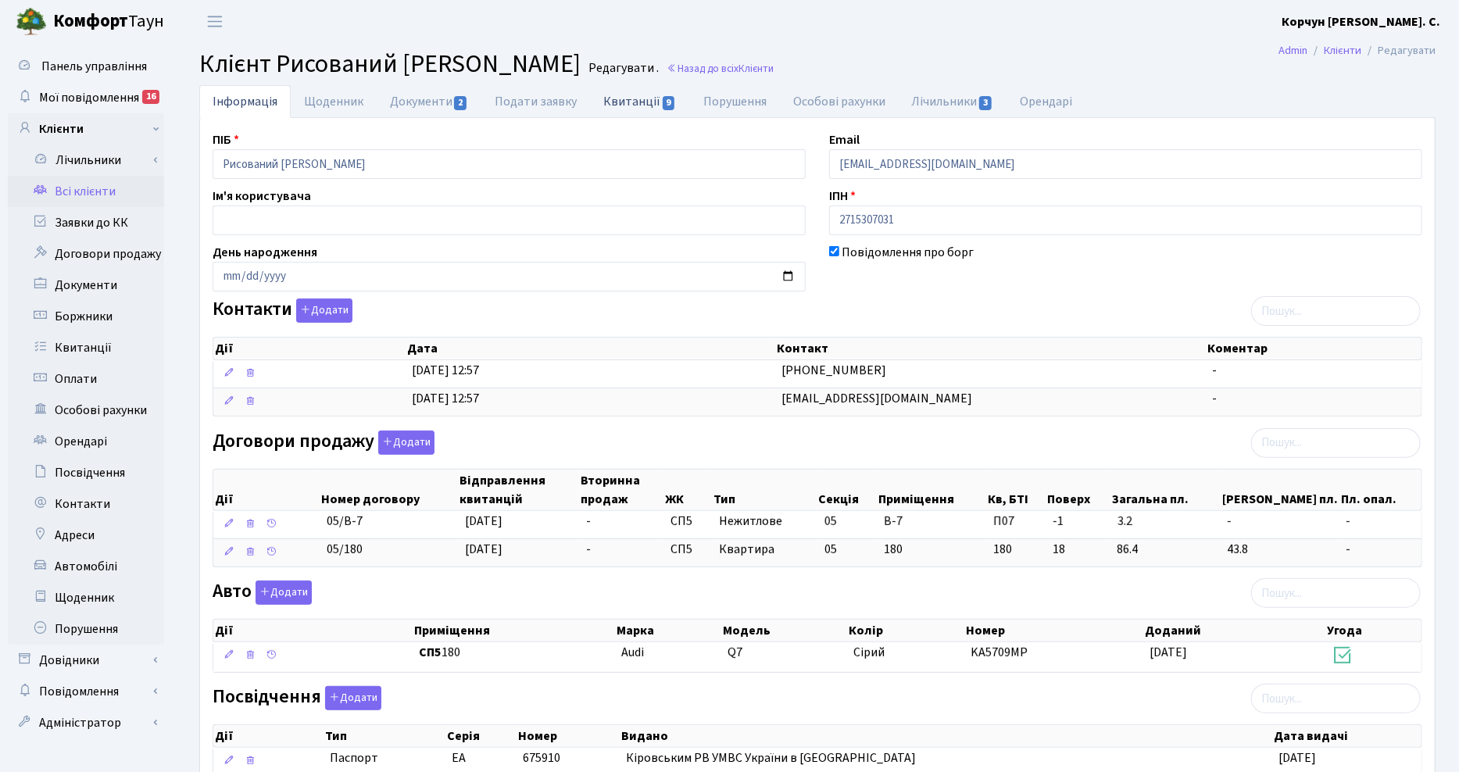
click at [633, 98] on link "Квитанції 9" at bounding box center [639, 101] width 99 height 32
select select "25"
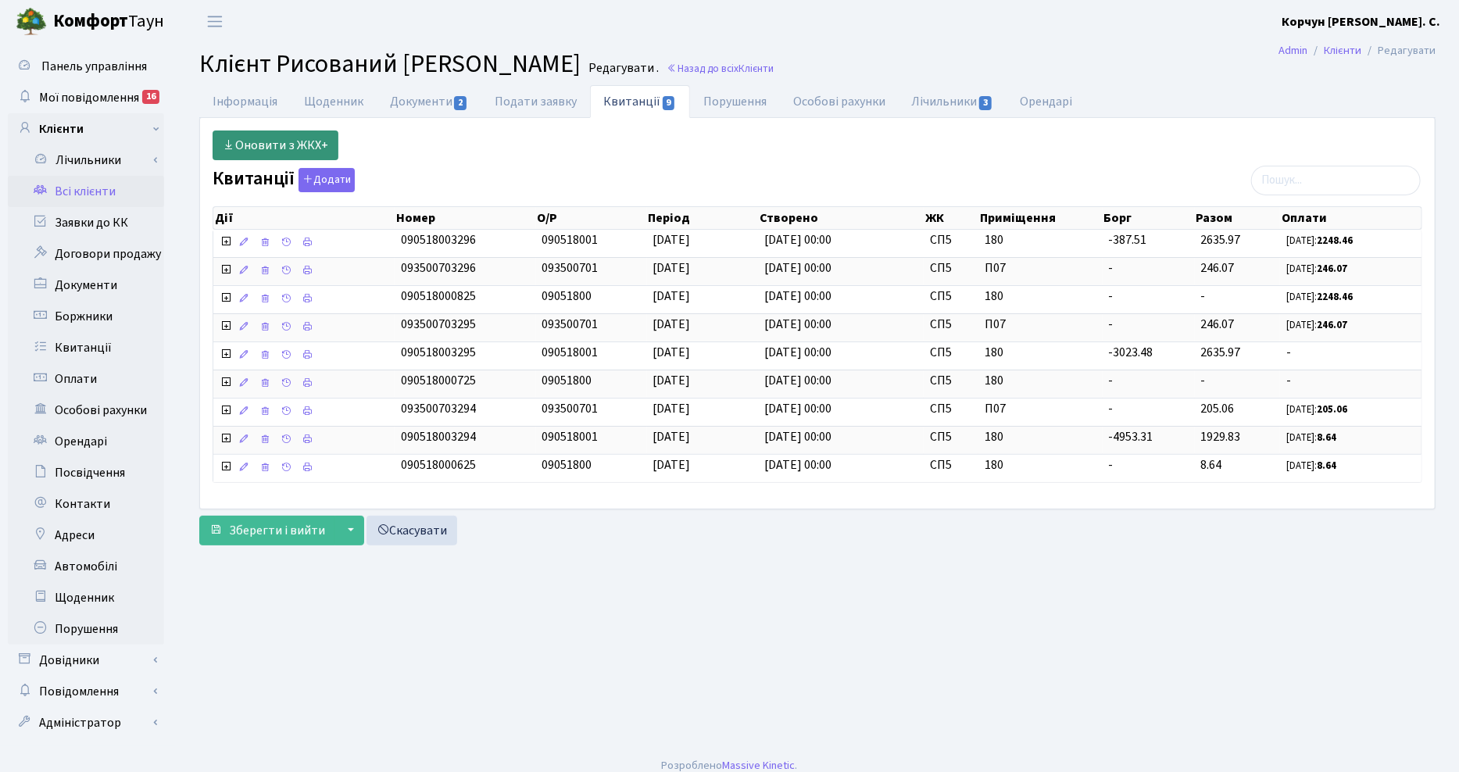
click at [279, 141] on link "Оновити з ЖКХ+" at bounding box center [276, 145] width 126 height 30
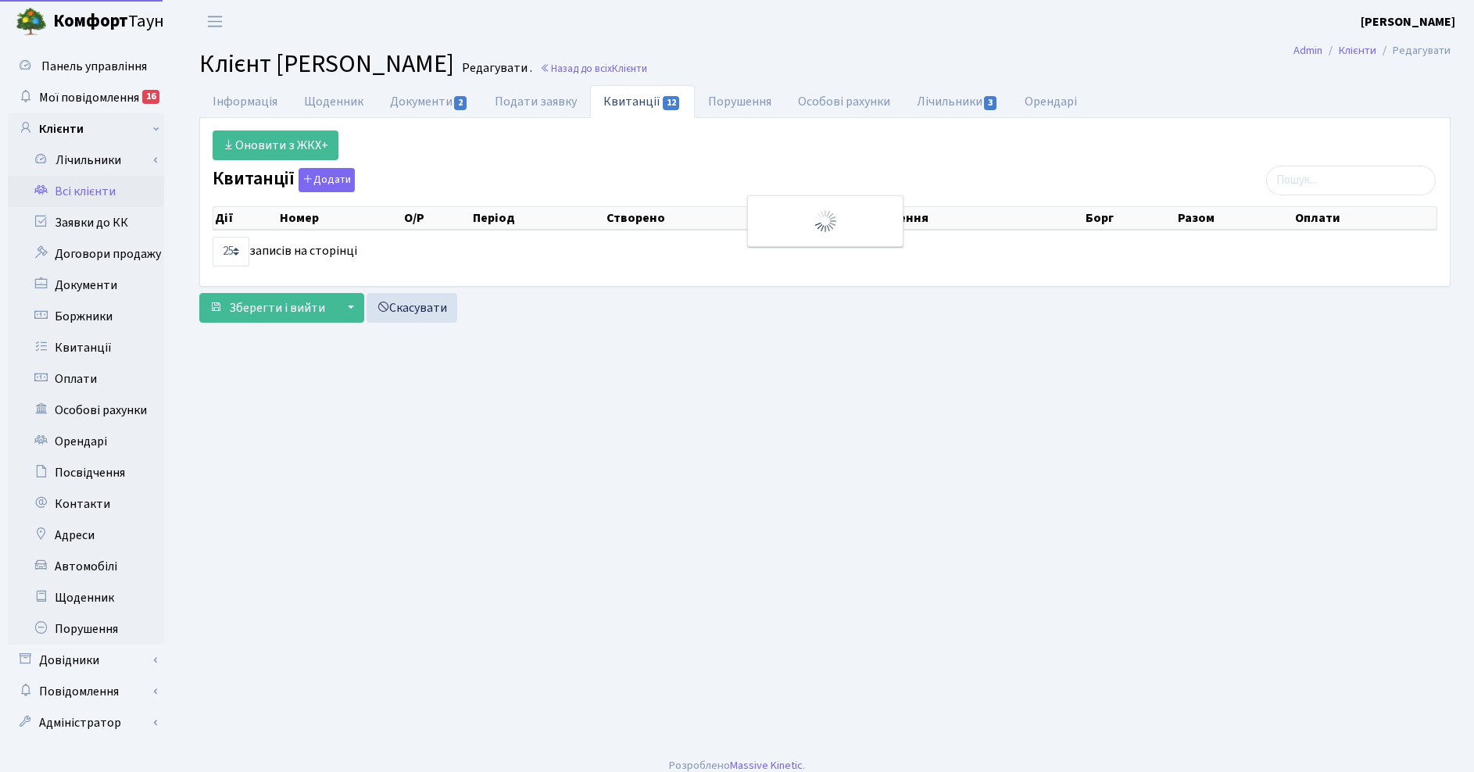
select select "25"
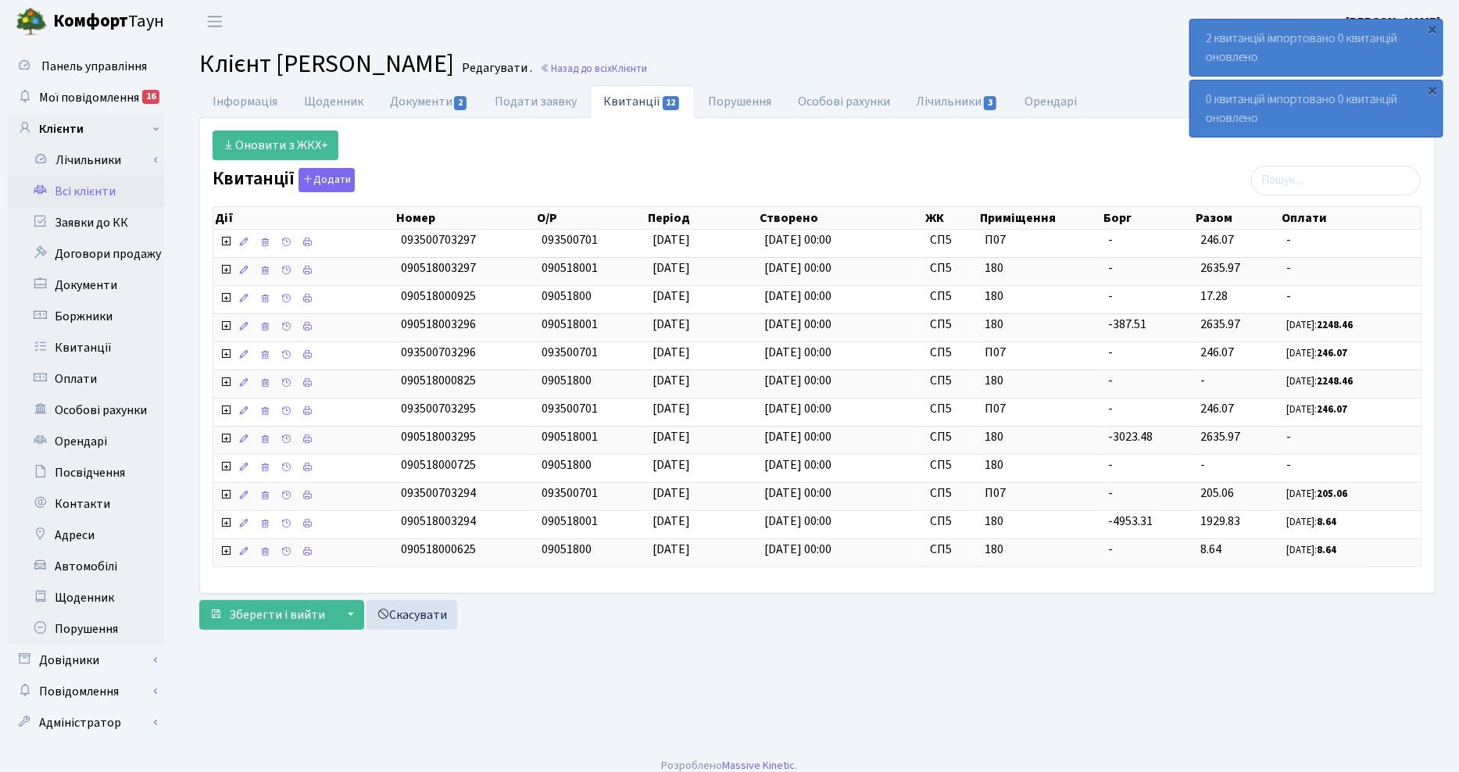
click at [630, 174] on div "Квитанції Додати Дії Номер О/Р Період Створено ЖК Приміщення [GEOGRAPHIC_DATA] …" at bounding box center [817, 371] width 1233 height 406
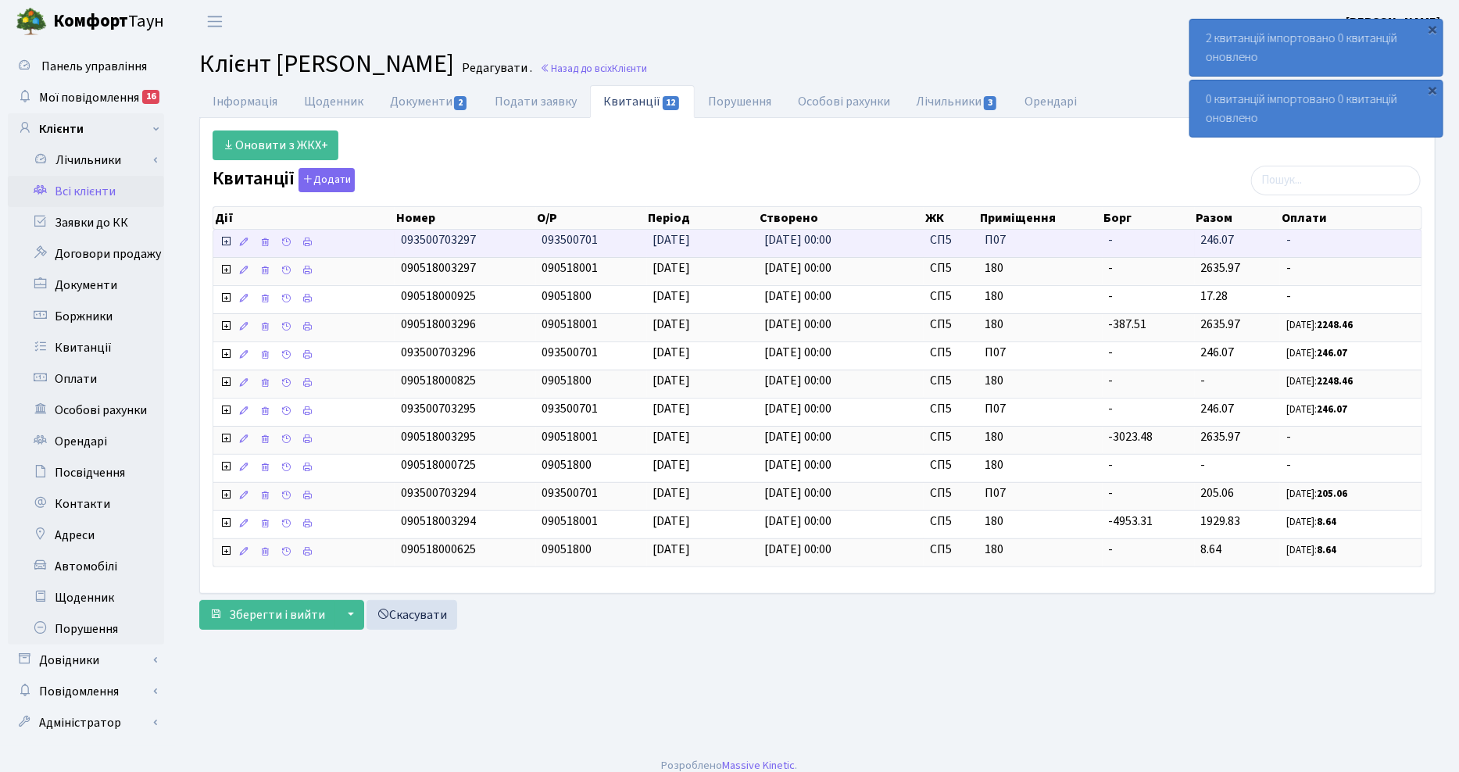
click at [225, 243] on icon at bounding box center [226, 241] width 13 height 13
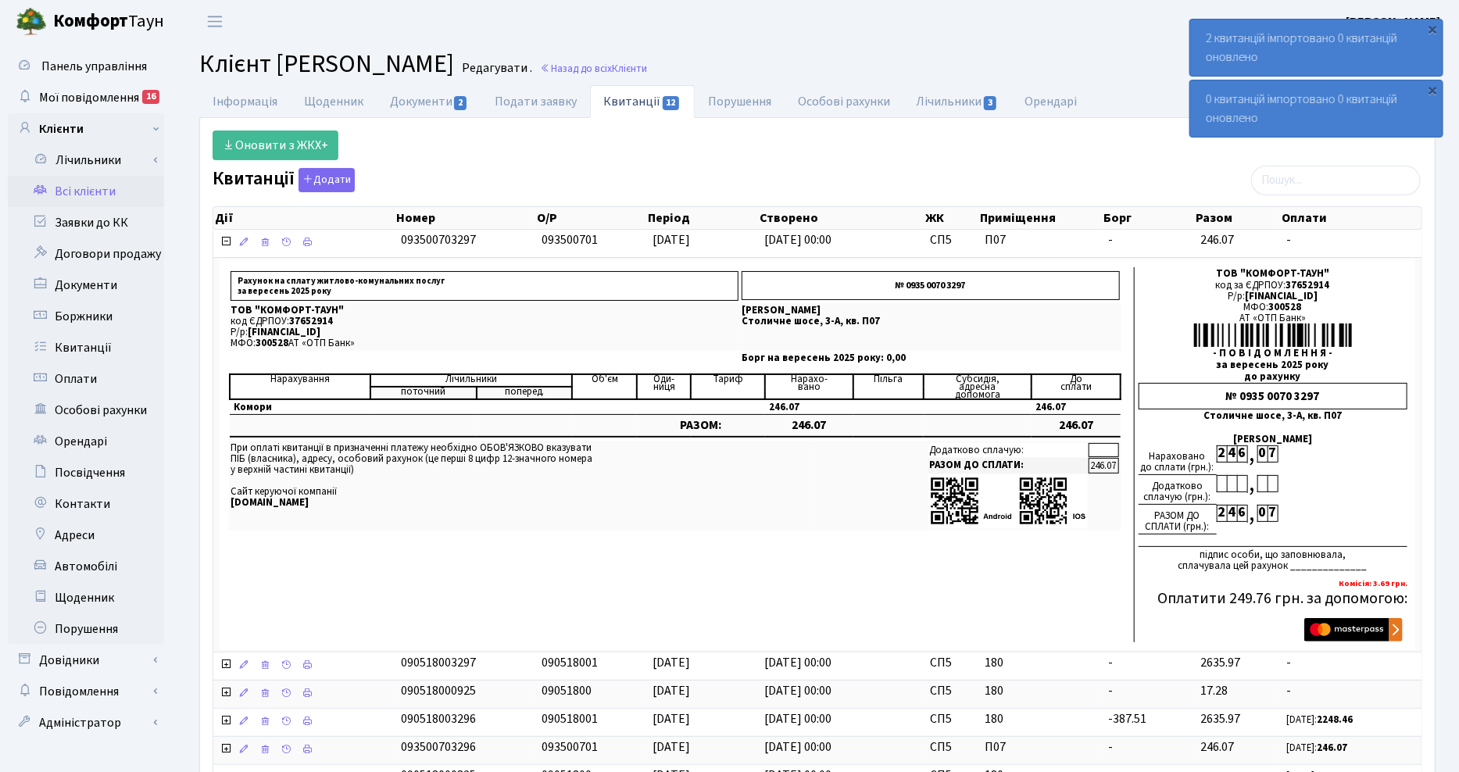
click at [913, 27] on header "[PERSON_NAME] [PERSON_NAME] Мій обліковий запис Вийти" at bounding box center [729, 21] width 1459 height 43
click at [938, 66] on h2 "Клієнт [PERSON_NAME] . Назад до всіх Клієнти" at bounding box center [817, 64] width 1236 height 30
